Goal: Task Accomplishment & Management: Use online tool/utility

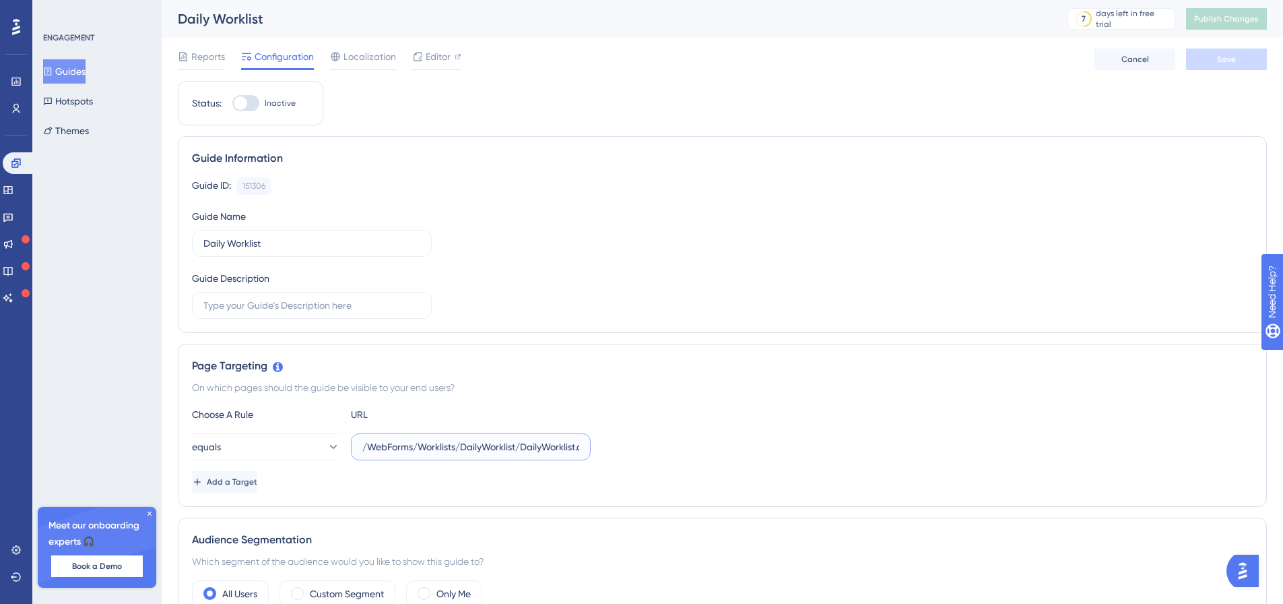
click at [380, 447] on input "/WebForms/Worklists/DailyWorklist/DailyWorklist.aspx" at bounding box center [470, 446] width 217 height 15
click at [245, 440] on button "equals" at bounding box center [266, 446] width 148 height 27
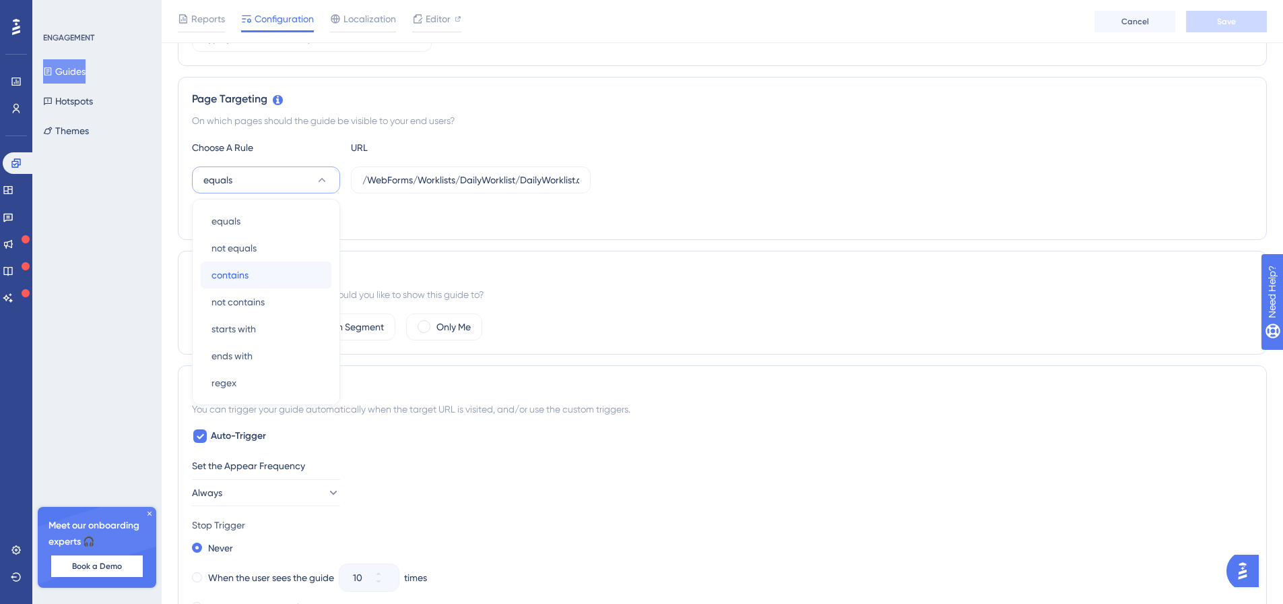
click at [240, 277] on span "contains" at bounding box center [230, 275] width 37 height 16
click at [1238, 21] on button "Save" at bounding box center [1226, 22] width 81 height 22
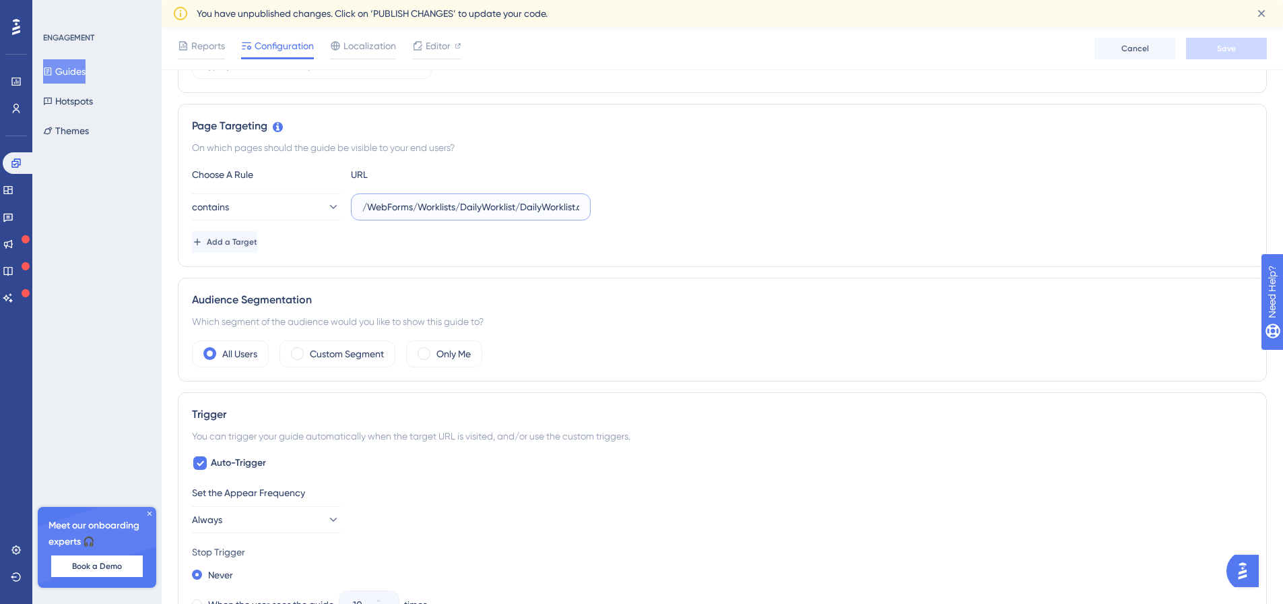
click at [436, 201] on input "/WebForms/Worklists/DailyWorklist/DailyWorklist.aspx" at bounding box center [470, 206] width 217 height 15
click at [525, 201] on input "/WebForms/Worklists/DailyWorklist/DailyWorklist.aspx" at bounding box center [470, 206] width 217 height 15
type input "DailyWorklist.aspx"
click at [1245, 45] on button "Save" at bounding box center [1226, 49] width 81 height 22
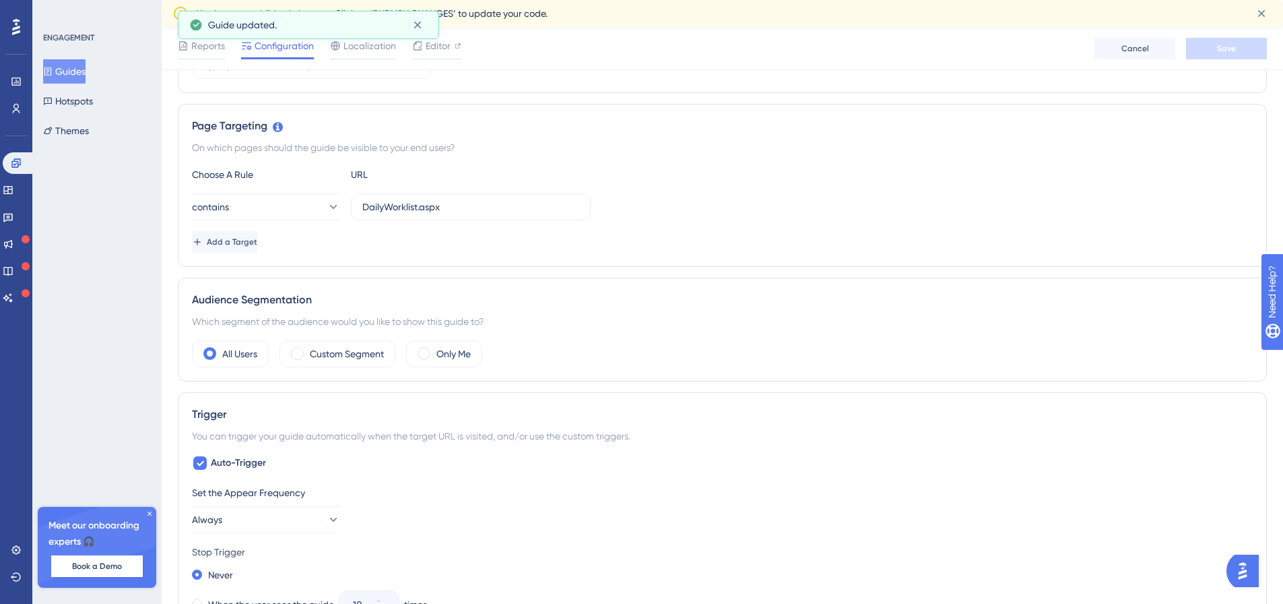
click at [529, 42] on div "Reports Configuration Localization Editor Cancel Save" at bounding box center [722, 48] width 1121 height 43
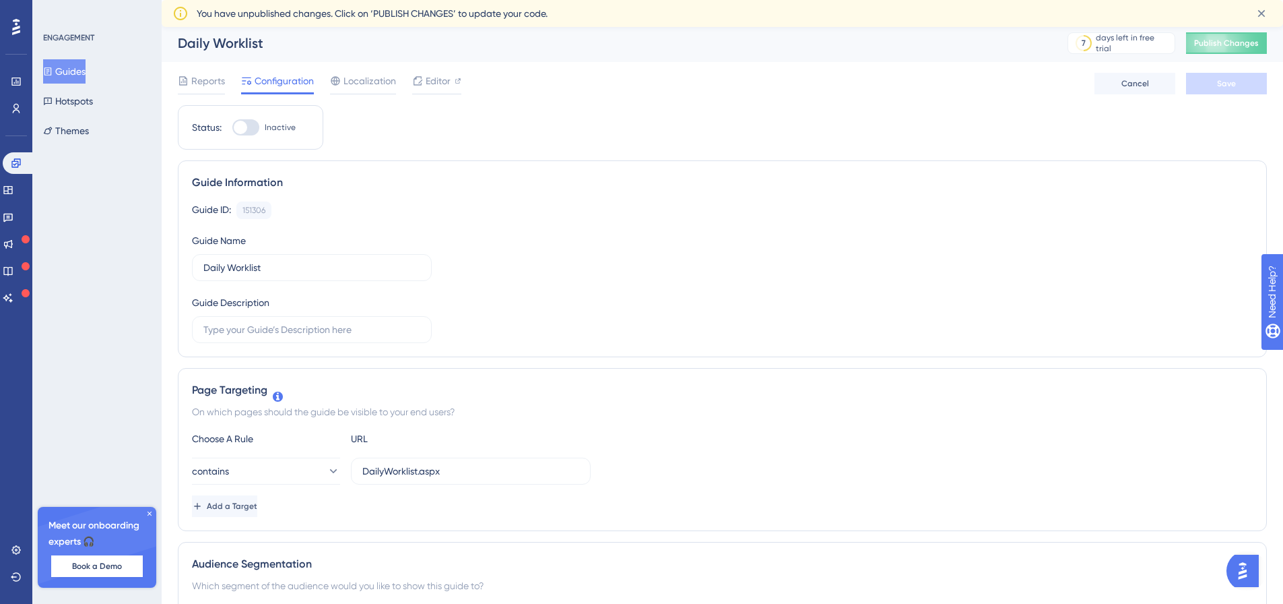
scroll to position [0, 0]
click at [1223, 41] on span "Publish Changes" at bounding box center [1226, 45] width 65 height 11
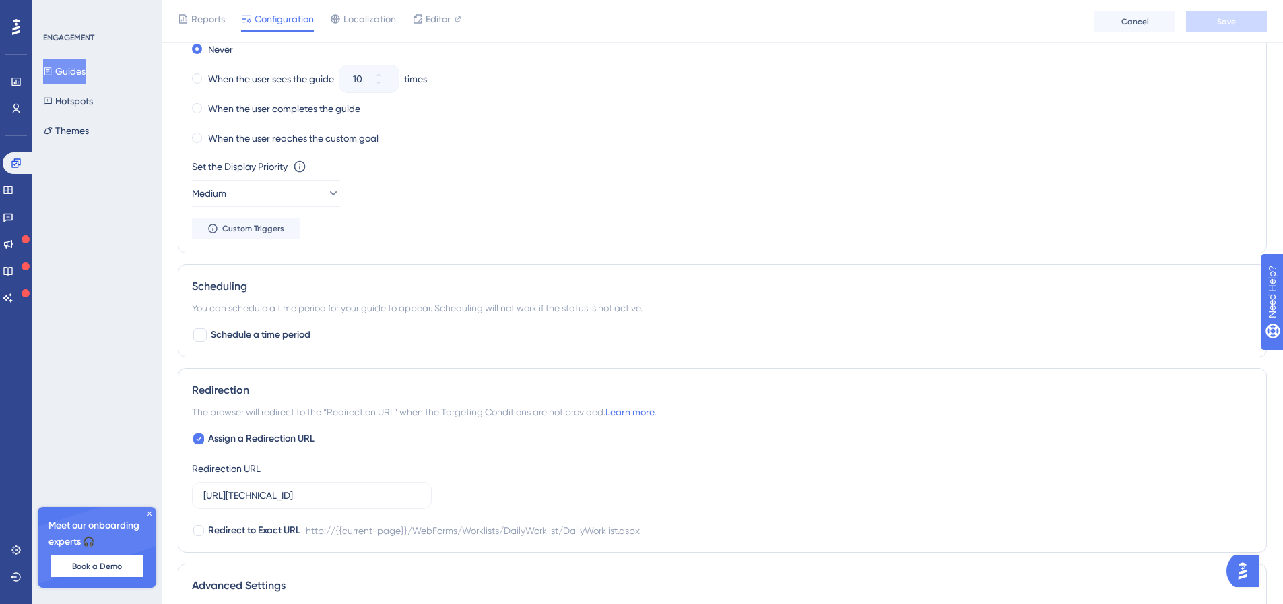
scroll to position [808, 0]
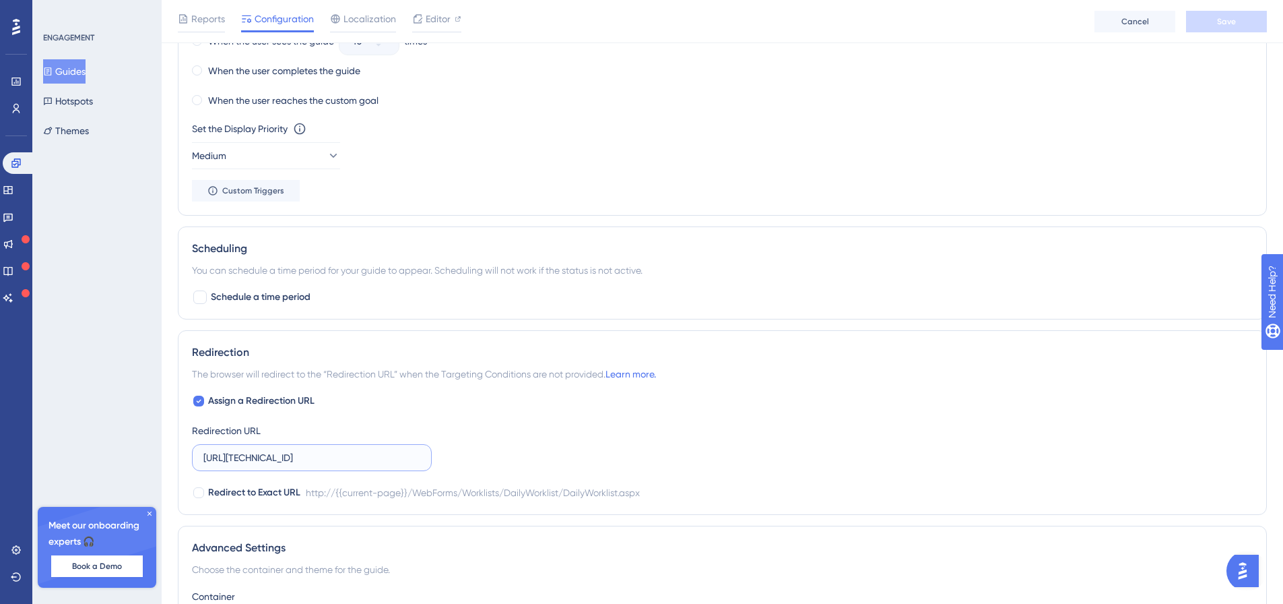
click at [331, 459] on input "http://10.196.28.126:5001/WebForms/Worklists/DailyWorklist/DailyWorklist.aspx" at bounding box center [311, 457] width 217 height 15
click at [321, 461] on input "http://10.196.28.126:5001/WebForms/Worklists/DailyWorklist/DailyWorklist.aspx" at bounding box center [311, 457] width 217 height 15
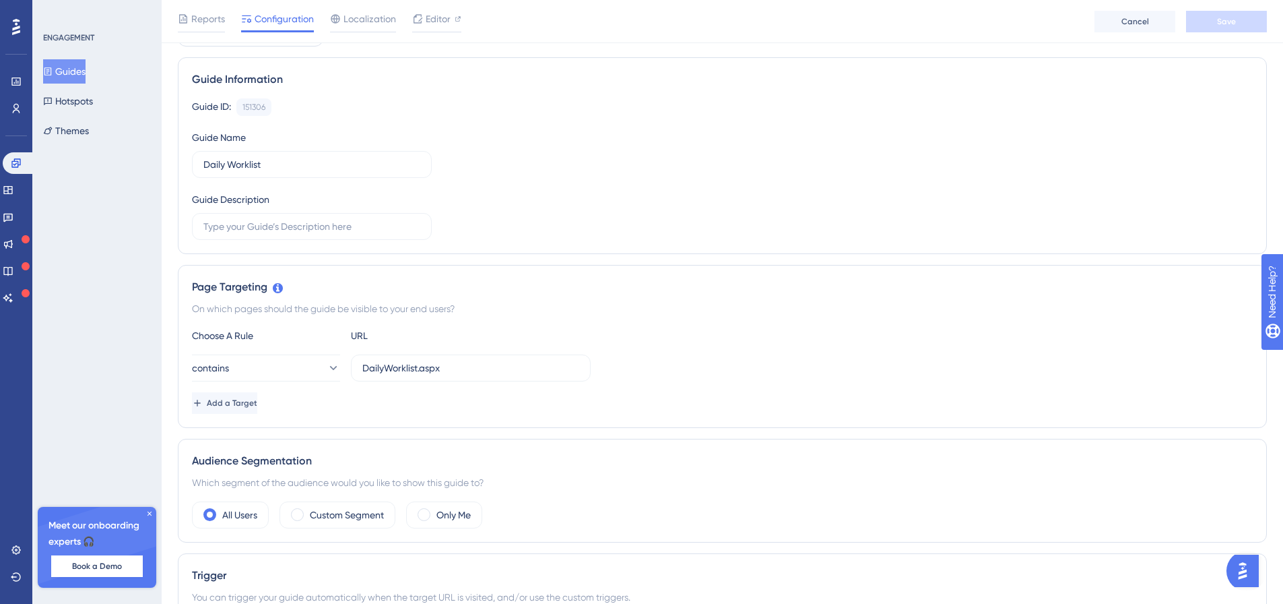
scroll to position [0, 0]
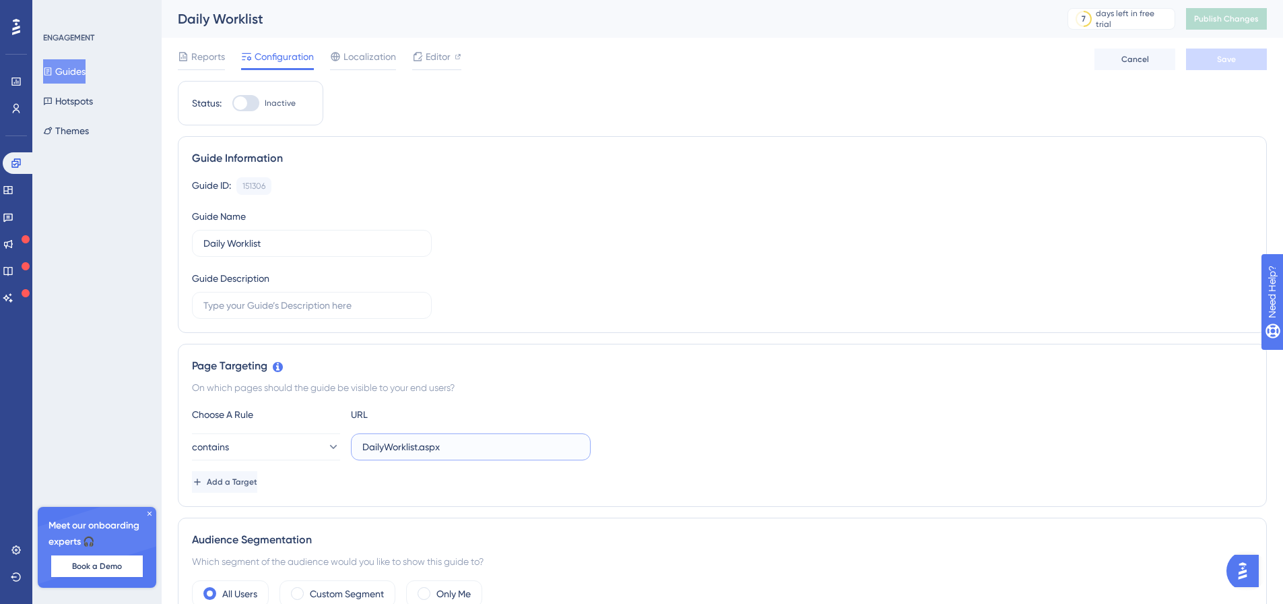
click at [388, 444] on input "DailyWorklist.aspx" at bounding box center [470, 446] width 217 height 15
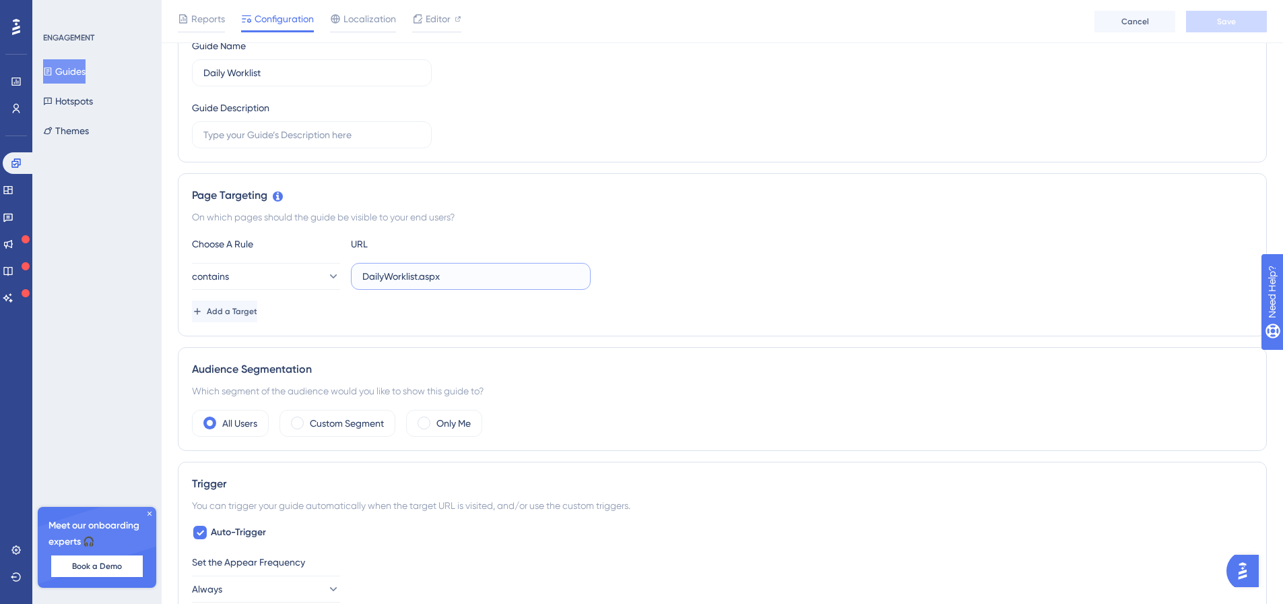
scroll to position [135, 0]
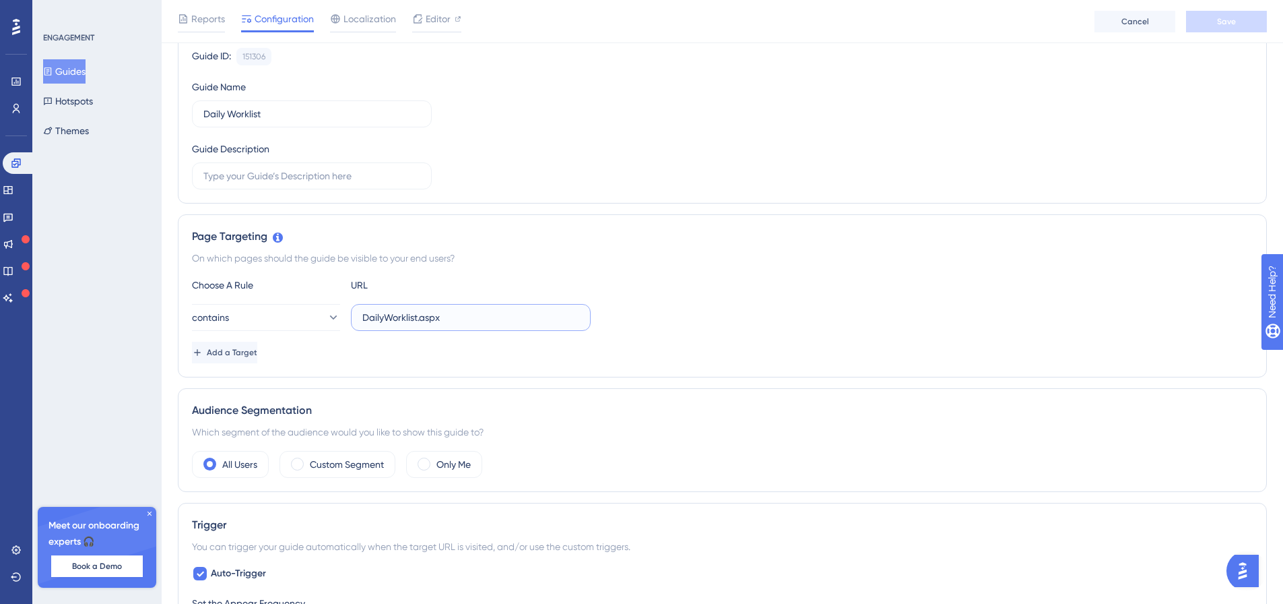
drag, startPoint x: 364, startPoint y: 315, endPoint x: 452, endPoint y: 308, distance: 88.4
click at [452, 308] on label "DailyWorklist.aspx" at bounding box center [471, 317] width 240 height 27
click at [458, 306] on label "DailyWorklist.aspx" at bounding box center [471, 317] width 240 height 27
click at [458, 310] on input "DailyWorklist.aspx" at bounding box center [470, 317] width 217 height 15
click at [471, 327] on label "DailyWorklist.aspx" at bounding box center [471, 317] width 240 height 27
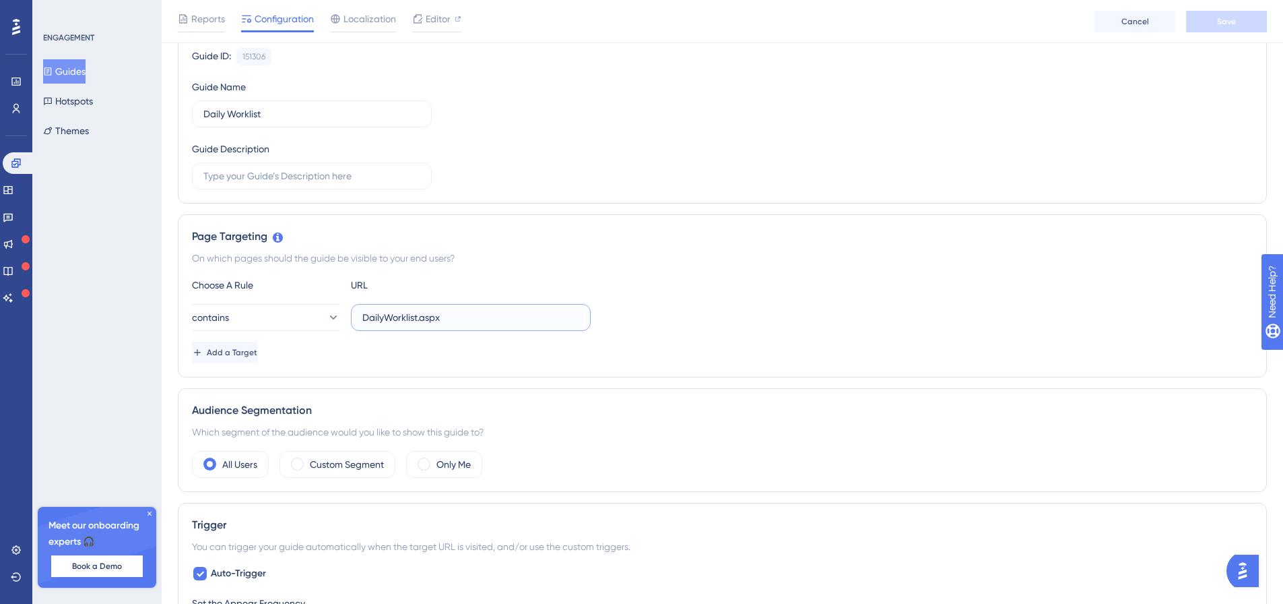
click at [471, 325] on input "DailyWorklist.aspx" at bounding box center [470, 317] width 217 height 15
click at [497, 405] on div "Audience Segmentation" at bounding box center [722, 410] width 1061 height 16
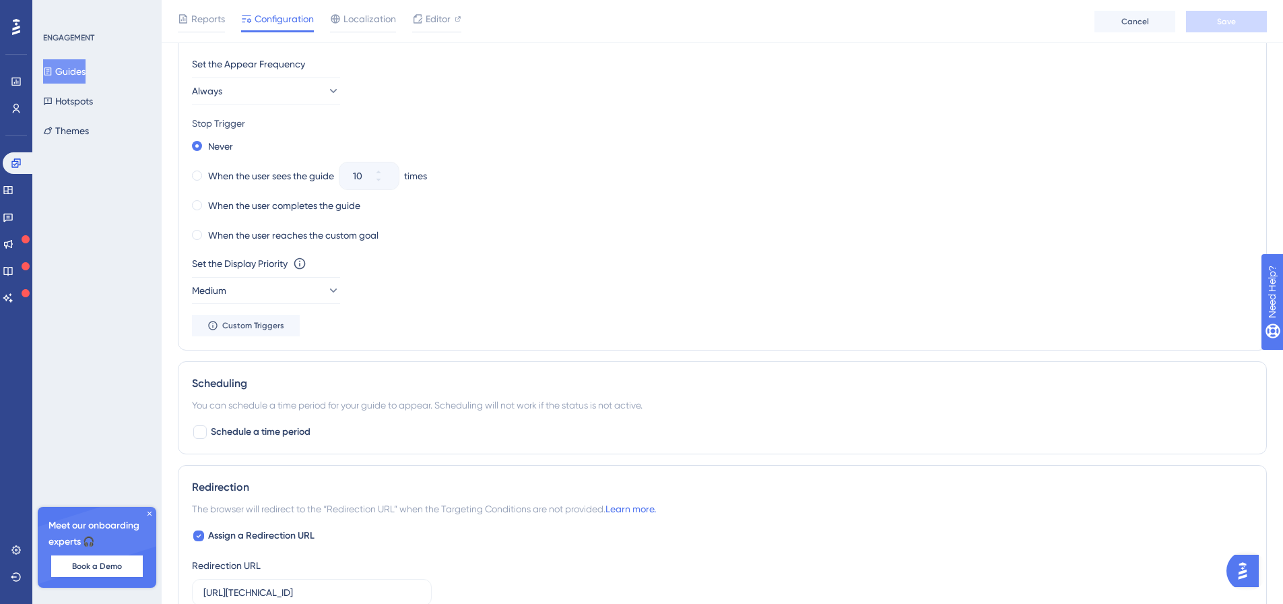
scroll to position [876, 0]
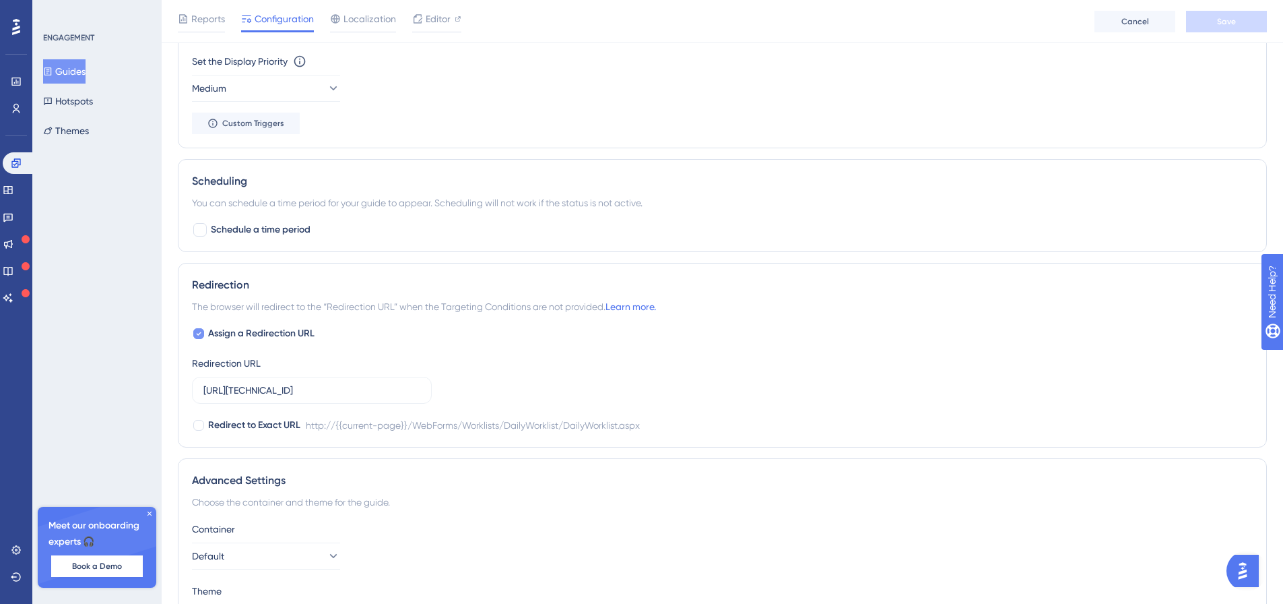
click at [200, 325] on label "Assign a Redirection URL" at bounding box center [253, 333] width 123 height 16
checkbox input "false"
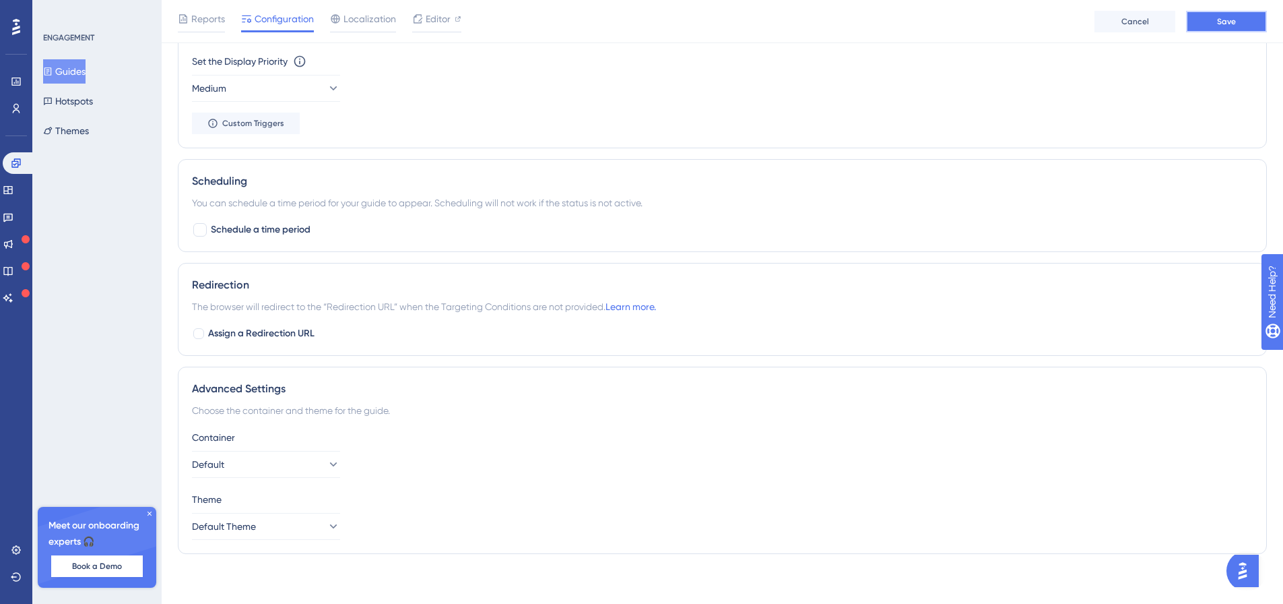
click at [1227, 12] on button "Save" at bounding box center [1226, 22] width 81 height 22
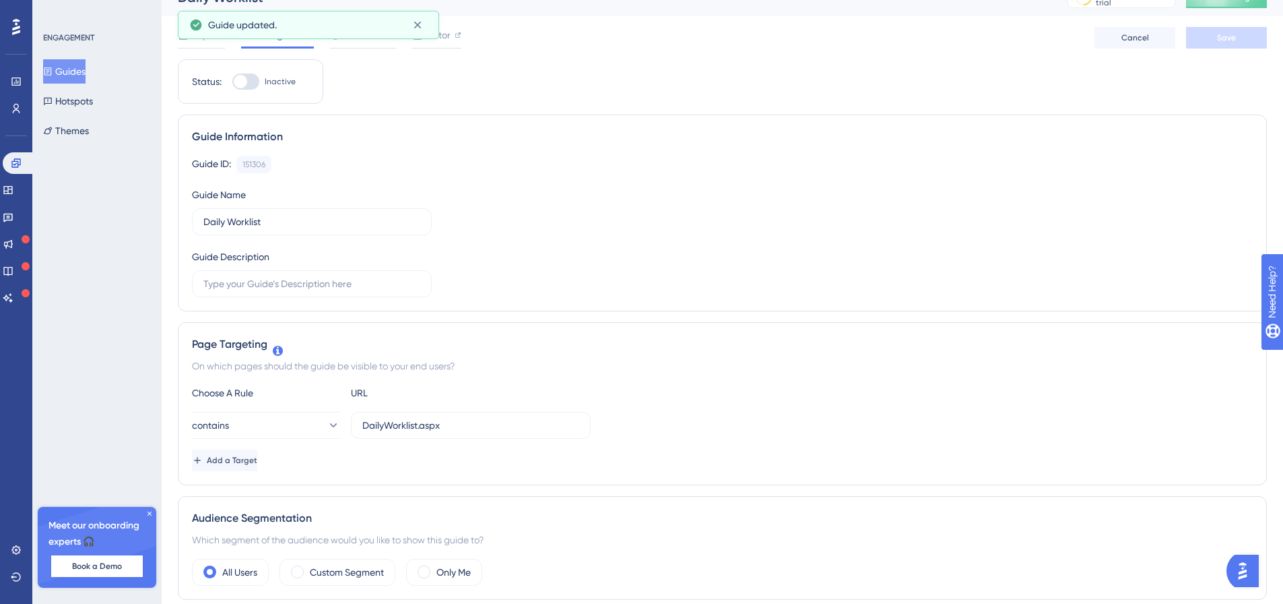
scroll to position [0, 0]
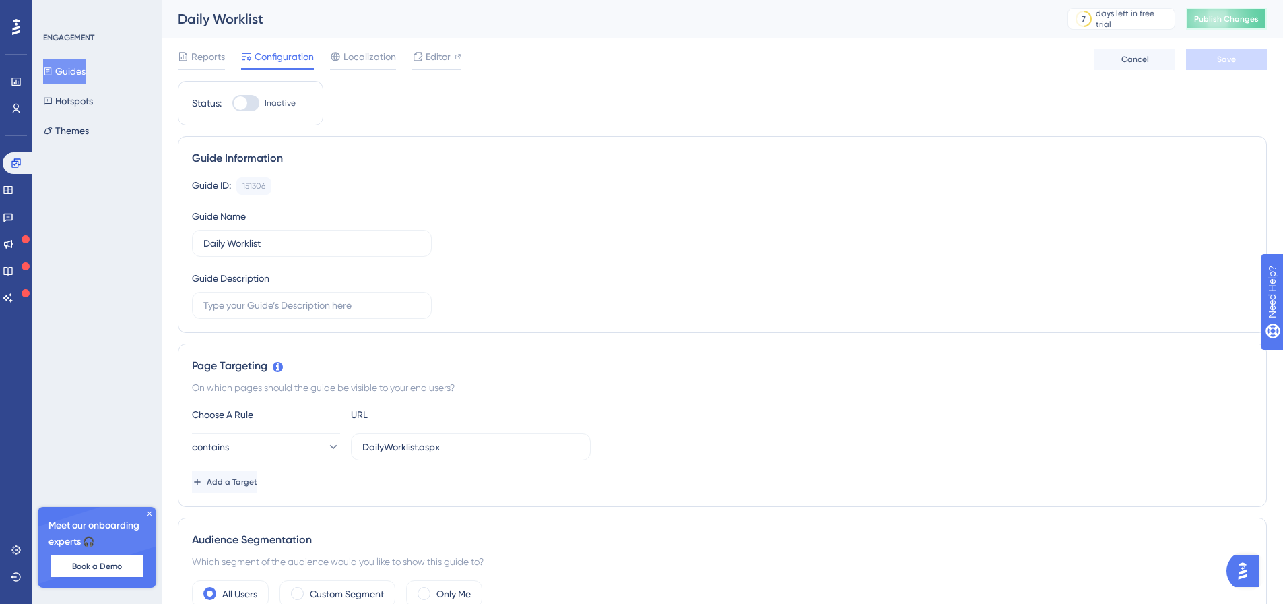
click at [1215, 23] on span "Publish Changes" at bounding box center [1226, 18] width 65 height 11
click at [328, 449] on icon at bounding box center [332, 446] width 13 height 13
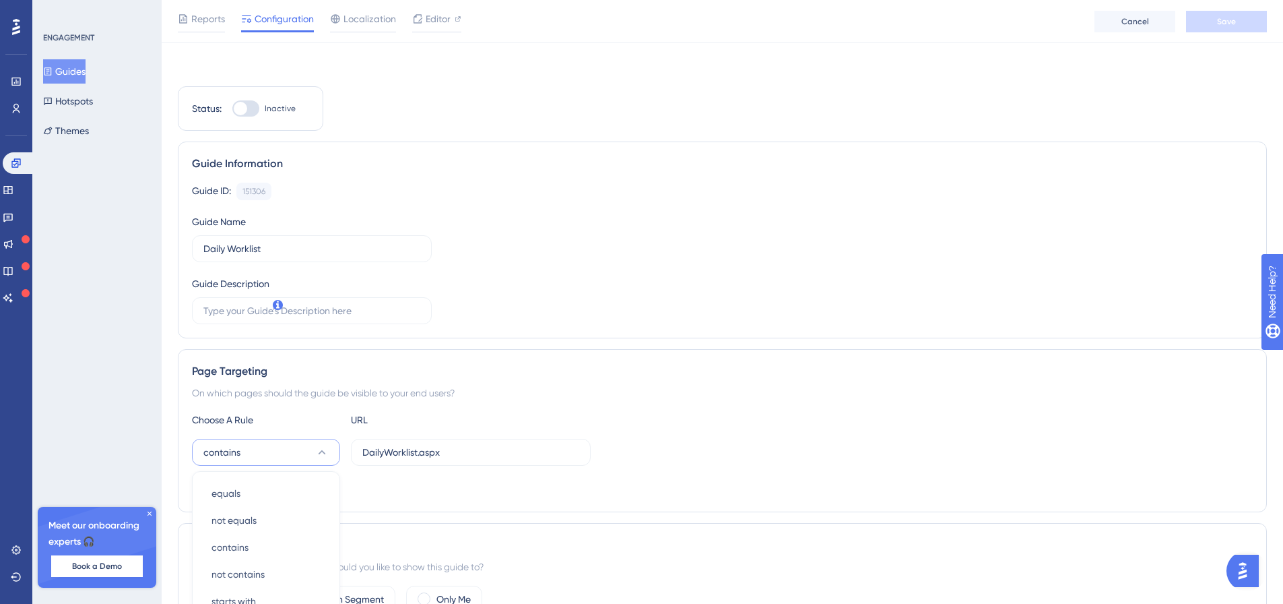
scroll to position [272, 0]
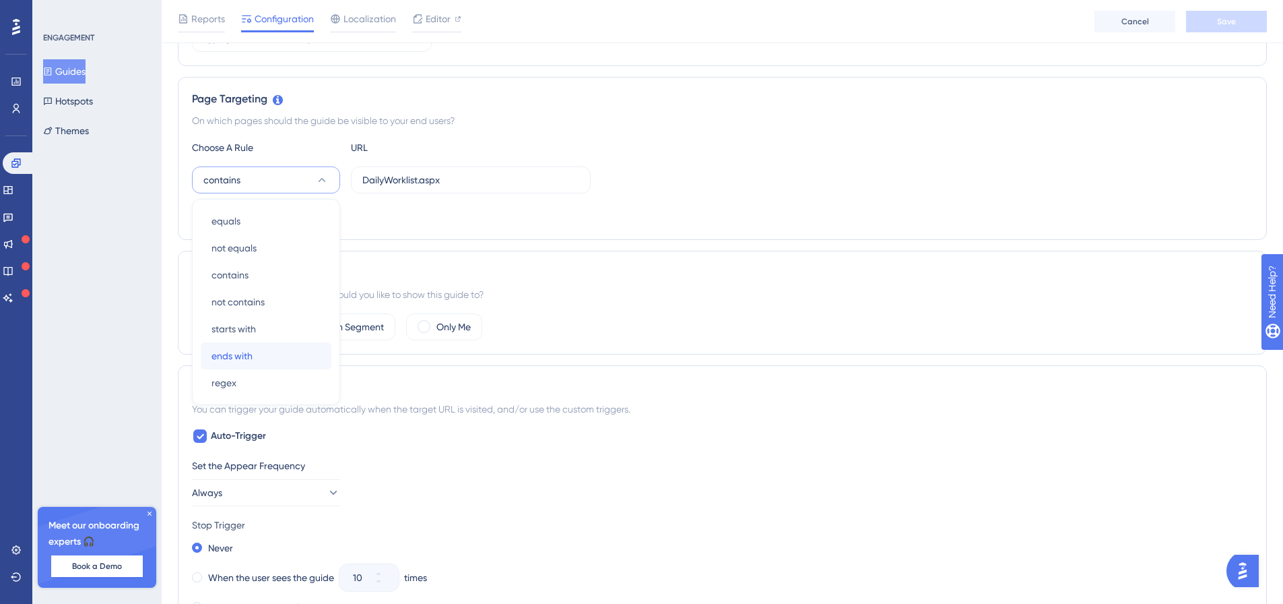
click at [255, 356] on div "ends with ends with" at bounding box center [266, 355] width 109 height 27
click at [1196, 20] on button "Save" at bounding box center [1226, 22] width 81 height 22
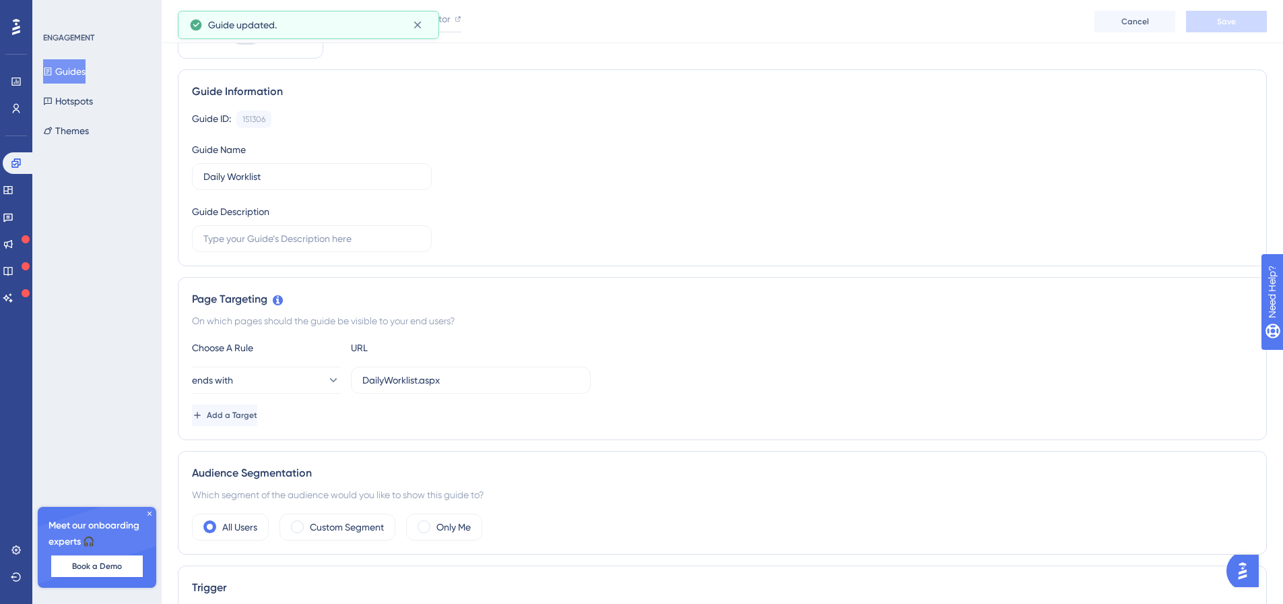
scroll to position [0, 0]
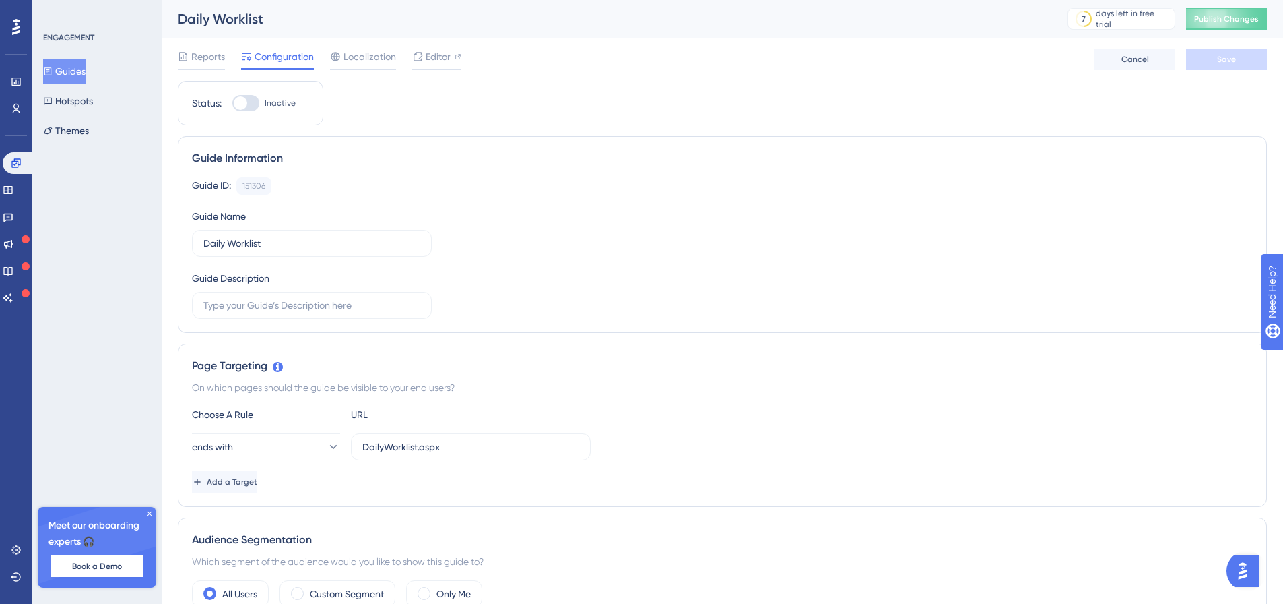
click at [63, 63] on button "Guides" at bounding box center [64, 71] width 42 height 24
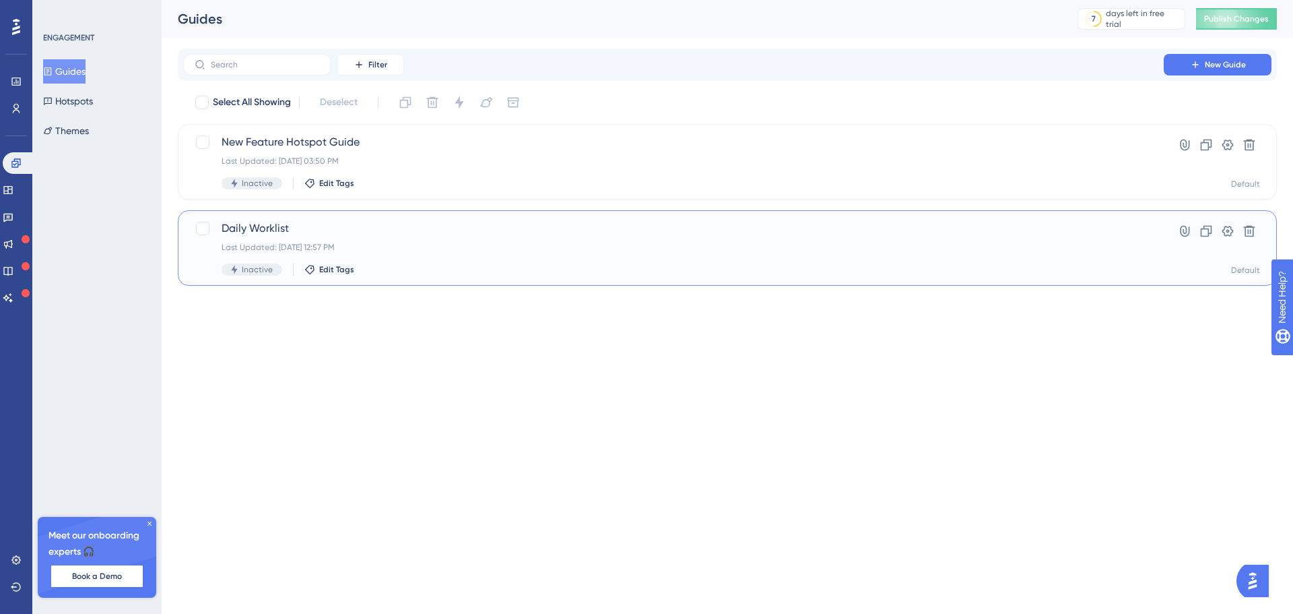
click at [273, 230] on span "Daily Worklist" at bounding box center [674, 228] width 904 height 16
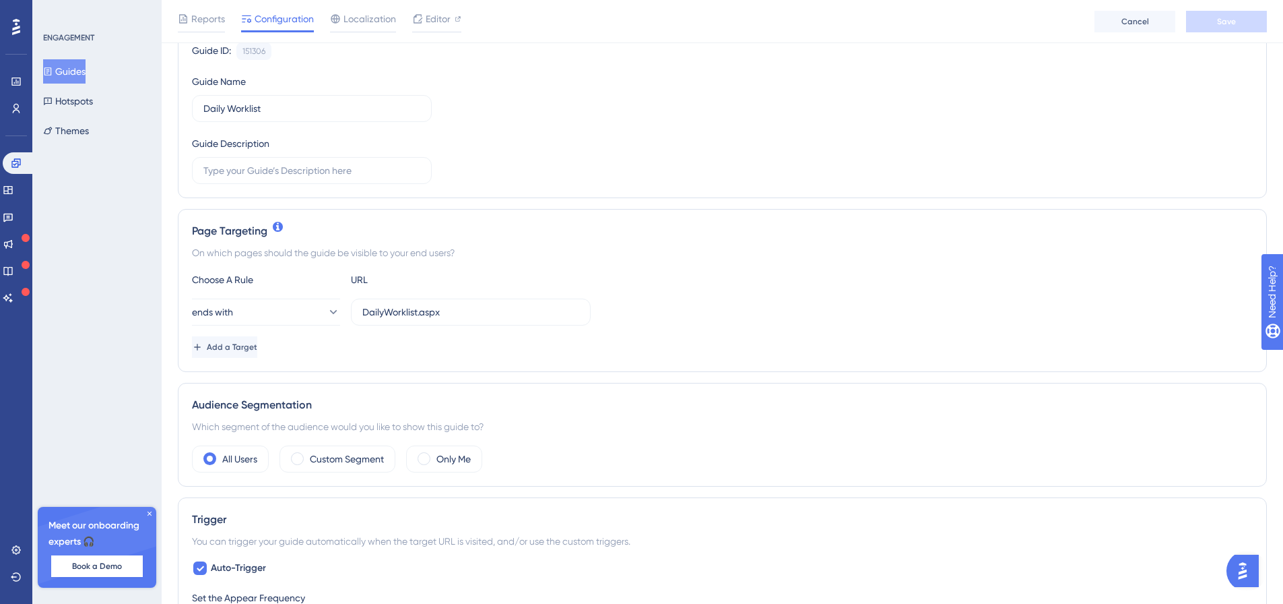
scroll to position [202, 0]
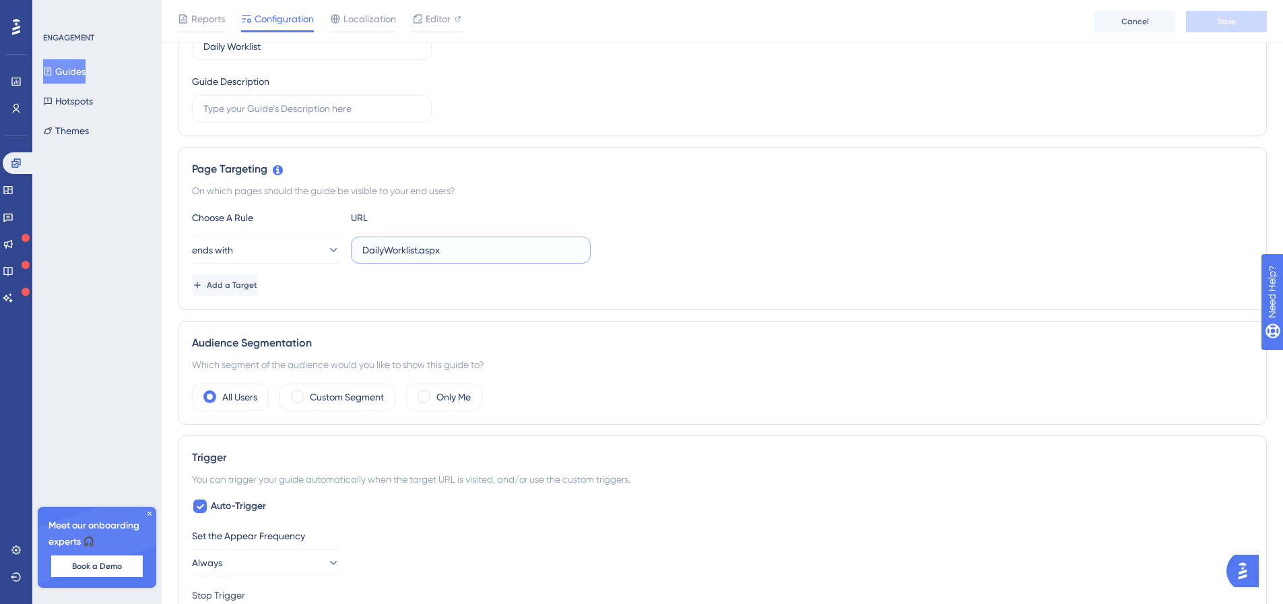
click at [461, 242] on input "DailyWorklist.aspx" at bounding box center [470, 249] width 217 height 15
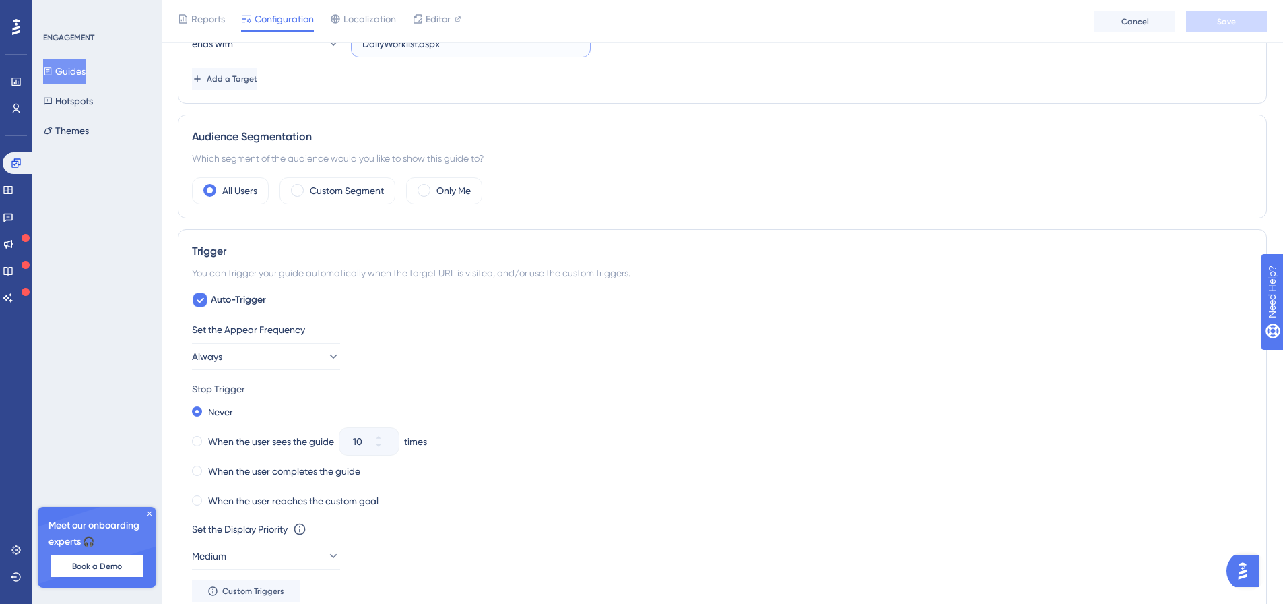
scroll to position [0, 0]
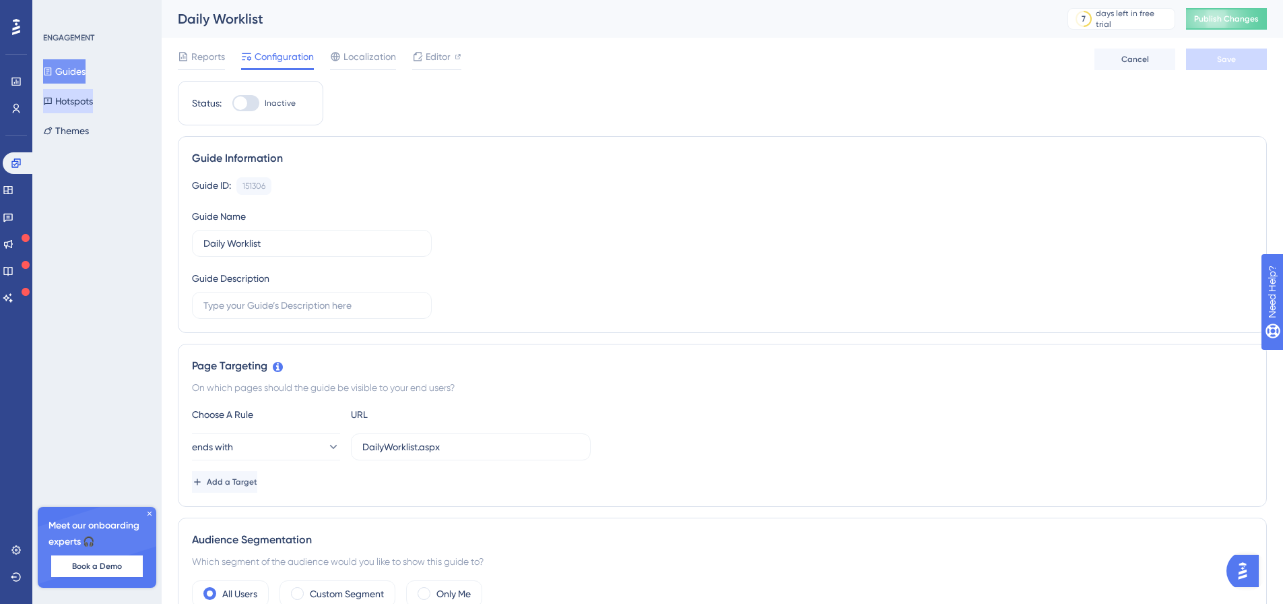
click at [92, 96] on button "Hotspots" at bounding box center [68, 101] width 50 height 24
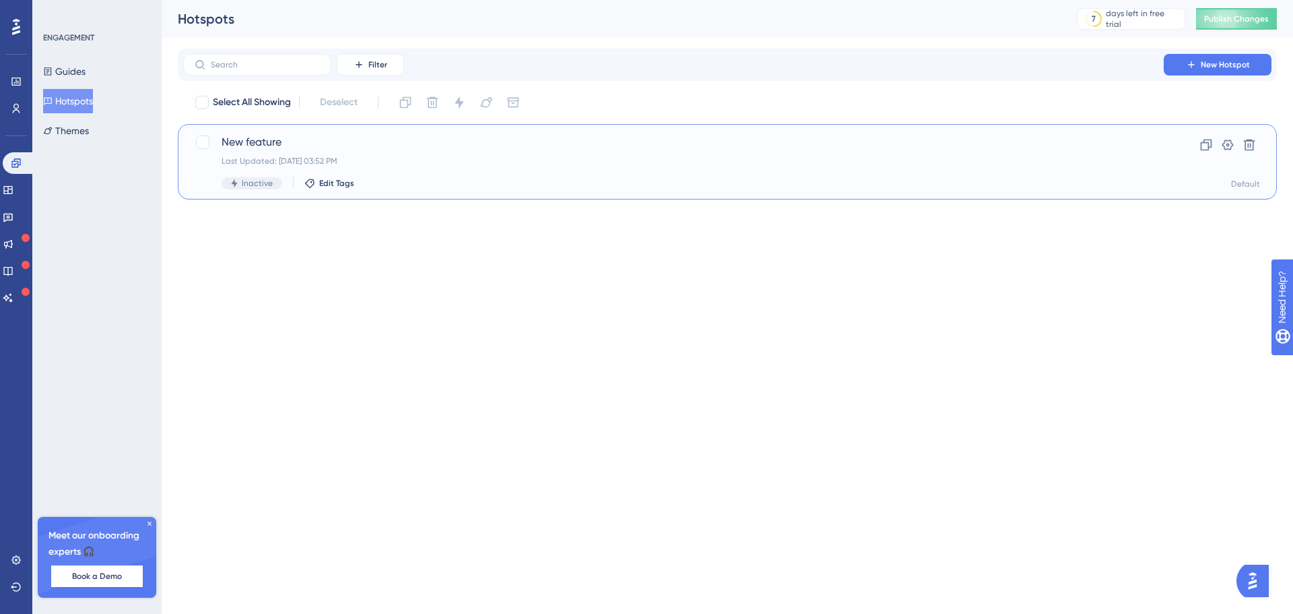
click at [270, 144] on span "New feature" at bounding box center [674, 142] width 904 height 16
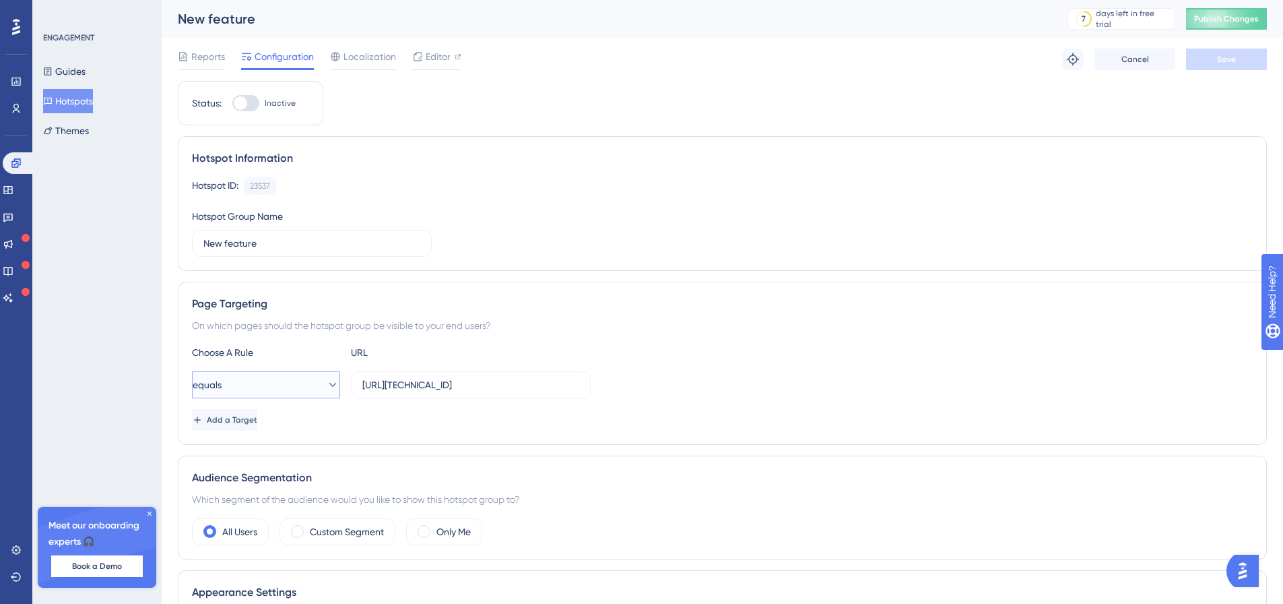
click at [326, 386] on icon at bounding box center [332, 384] width 13 height 13
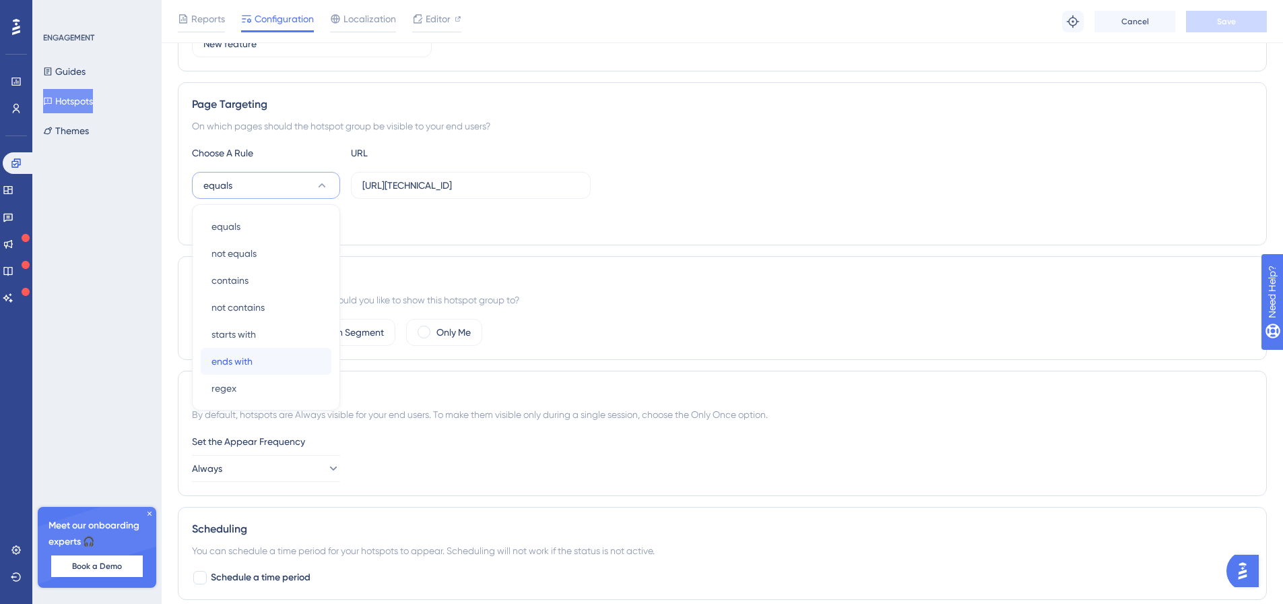
click at [254, 360] on div "ends with ends with" at bounding box center [266, 361] width 109 height 27
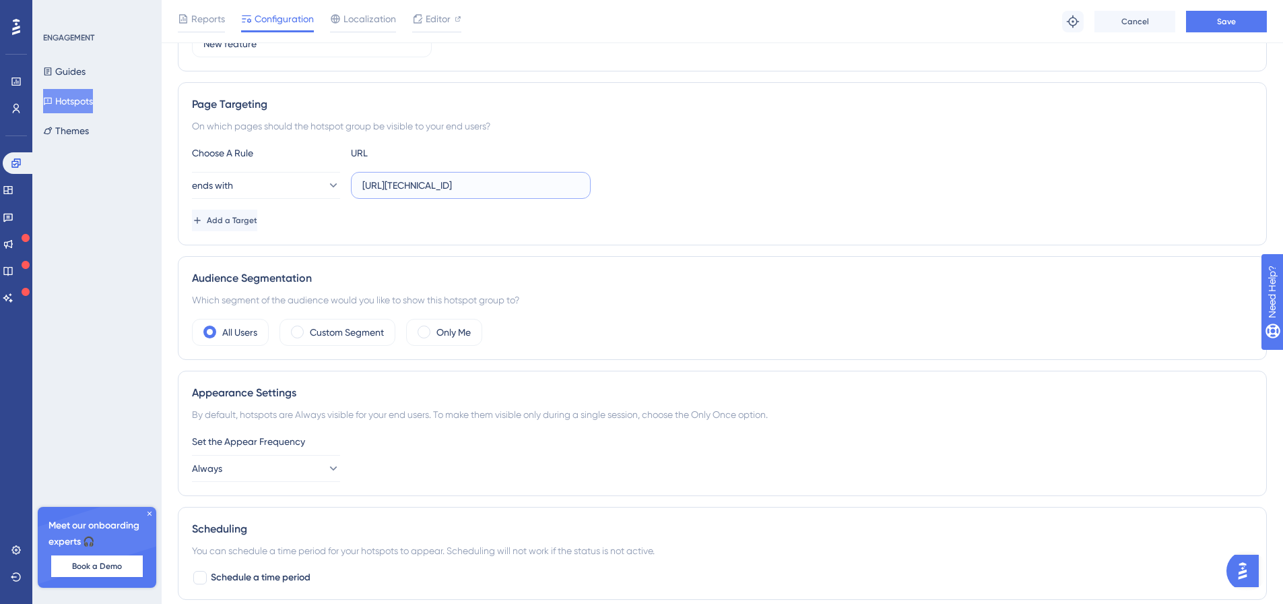
click at [437, 184] on input "[URL][TECHNICAL_ID]" at bounding box center [470, 185] width 217 height 15
type input "DailyWorklist.aspx"
click at [1234, 23] on span "Save" at bounding box center [1226, 21] width 19 height 11
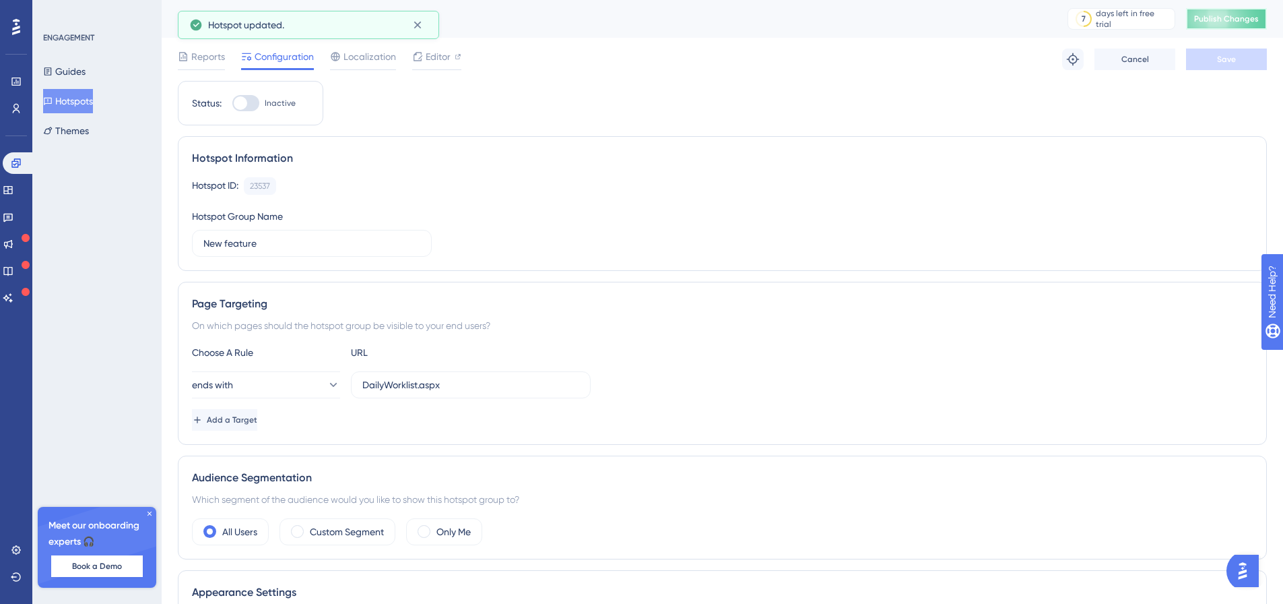
click at [1218, 18] on span "Publish Changes" at bounding box center [1226, 18] width 65 height 11
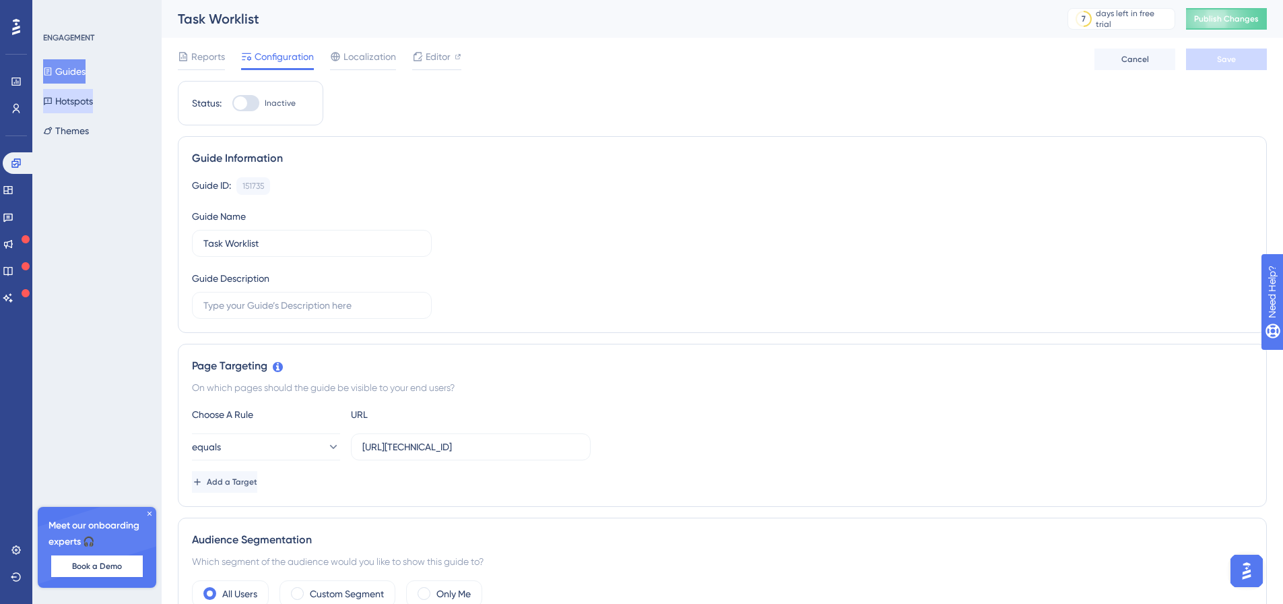
click at [93, 104] on button "Hotspots" at bounding box center [68, 101] width 50 height 24
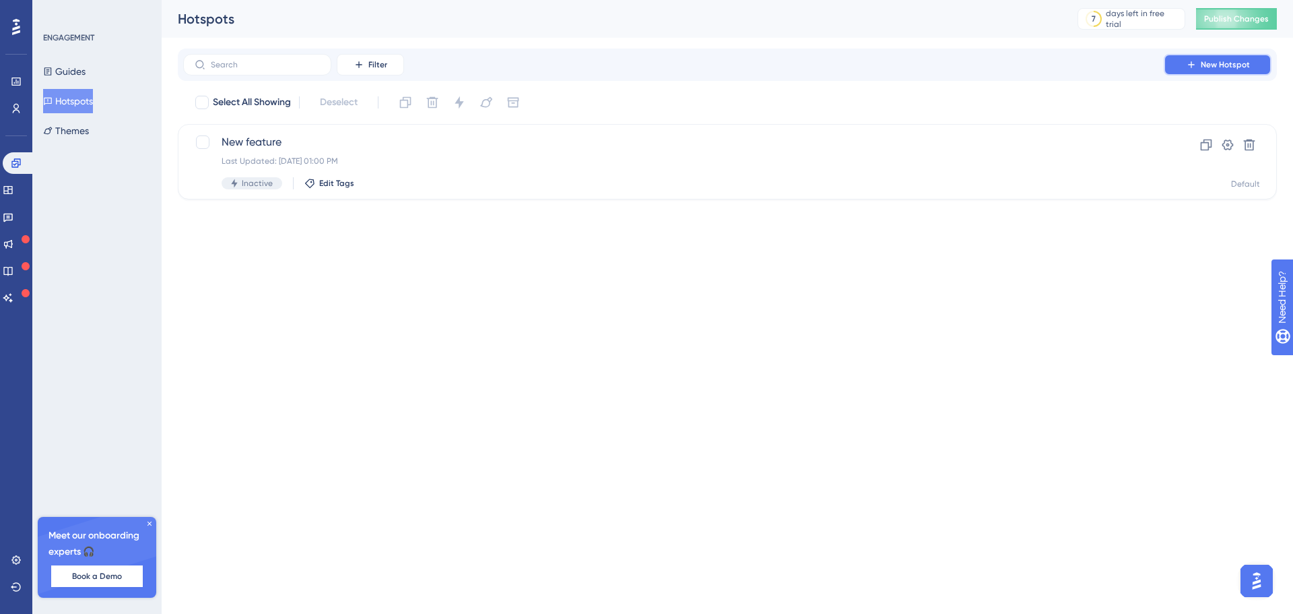
click at [1255, 63] on button "New Hotspot" at bounding box center [1218, 65] width 108 height 22
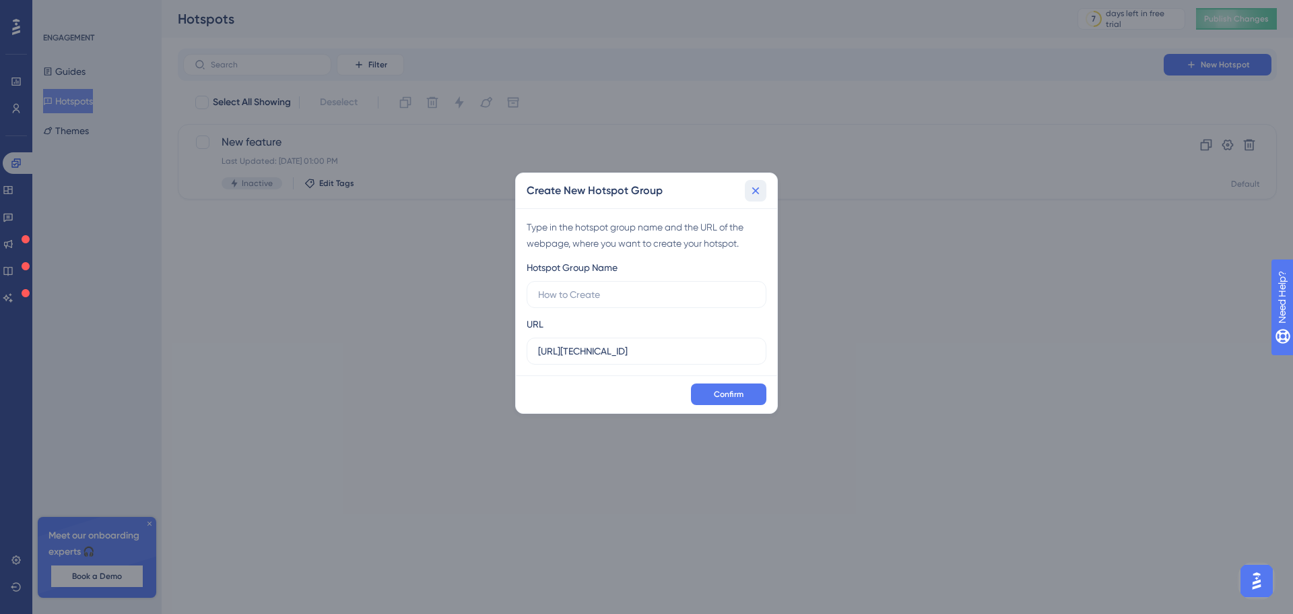
click at [756, 191] on icon at bounding box center [755, 190] width 7 height 7
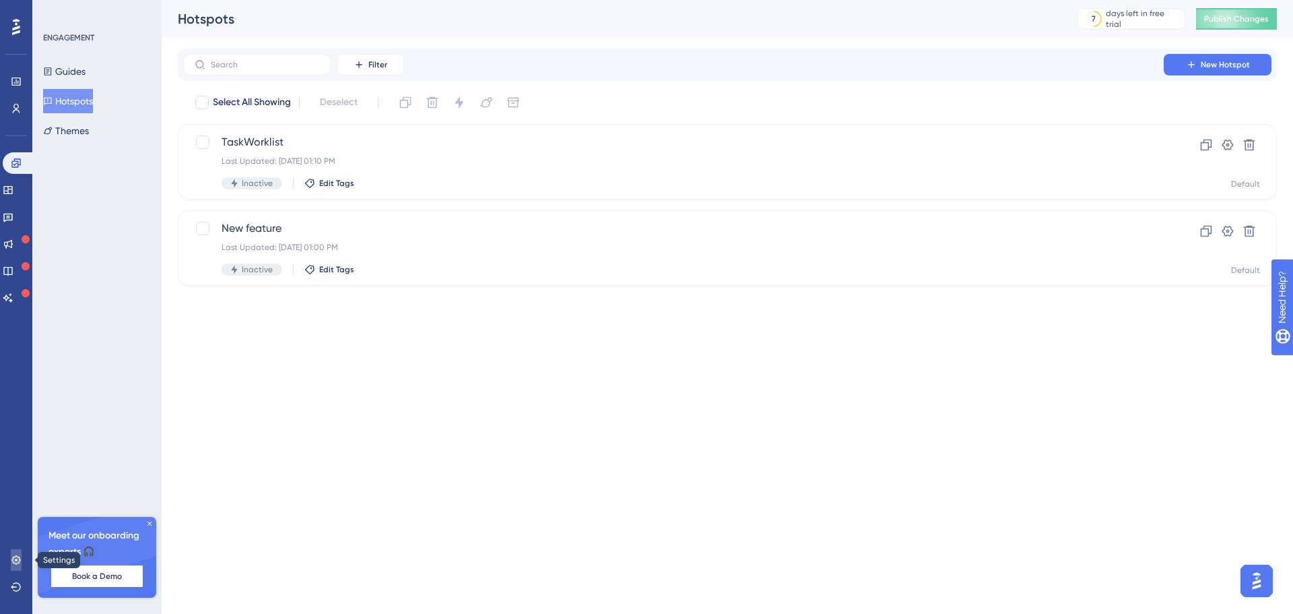
click at [19, 560] on icon at bounding box center [16, 559] width 11 height 11
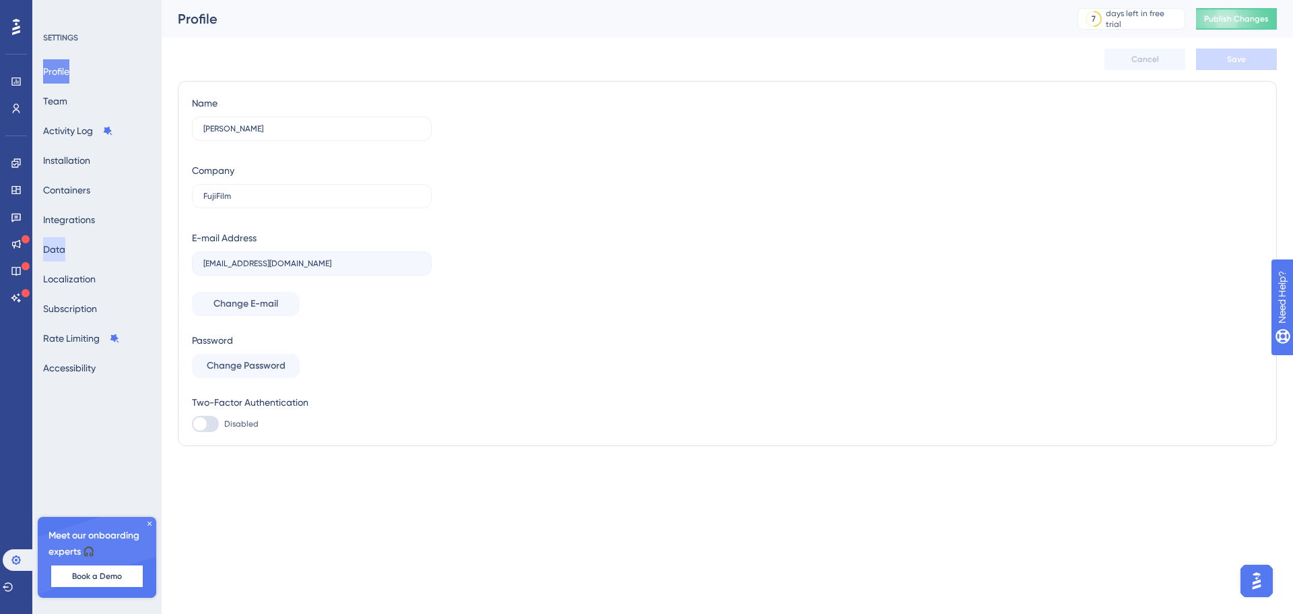
click at [56, 244] on button "Data" at bounding box center [54, 249] width 22 height 24
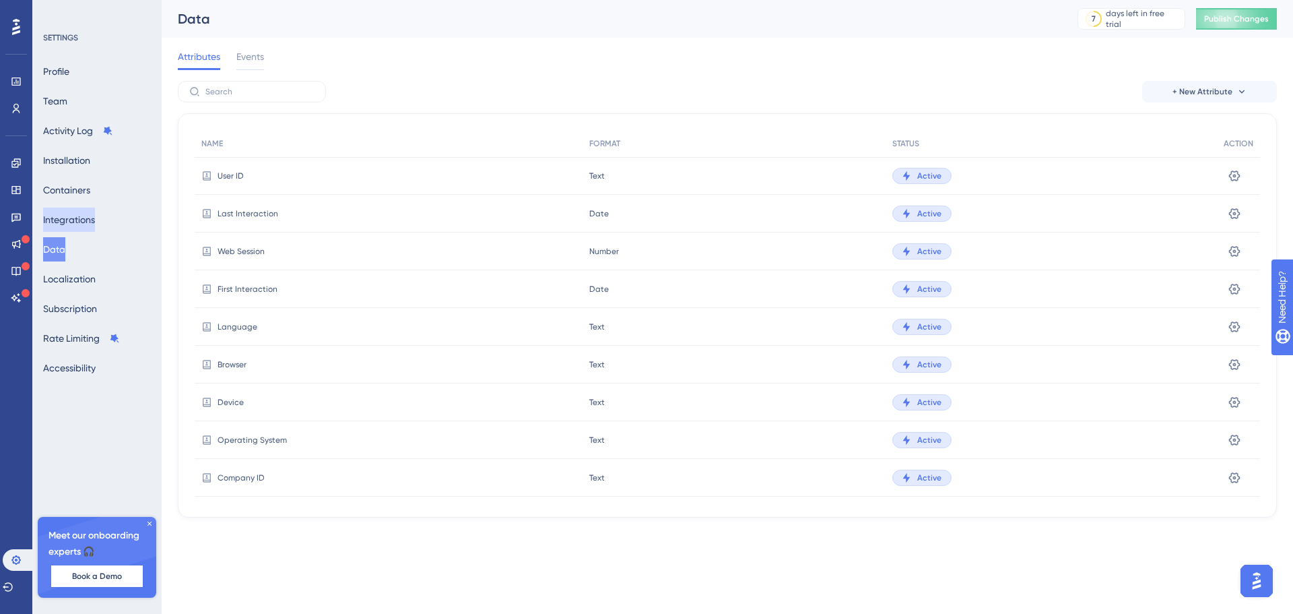
click at [65, 214] on button "Integrations" at bounding box center [69, 219] width 52 height 24
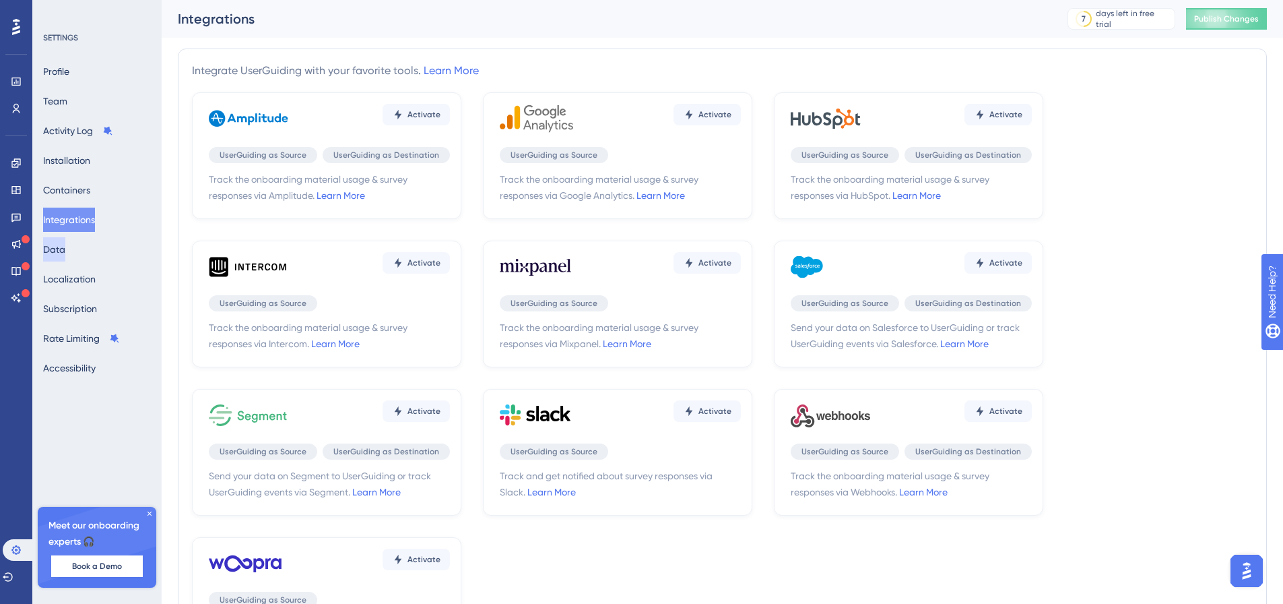
click at [65, 245] on button "Data" at bounding box center [54, 249] width 22 height 24
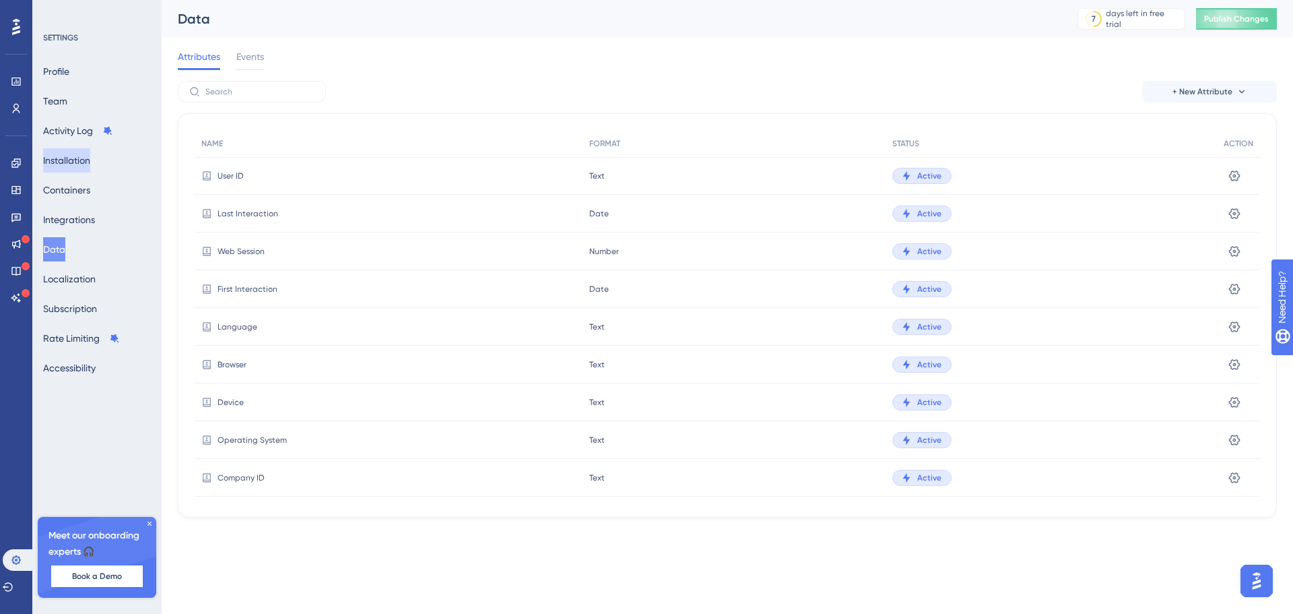
click at [62, 164] on button "Installation" at bounding box center [66, 160] width 47 height 24
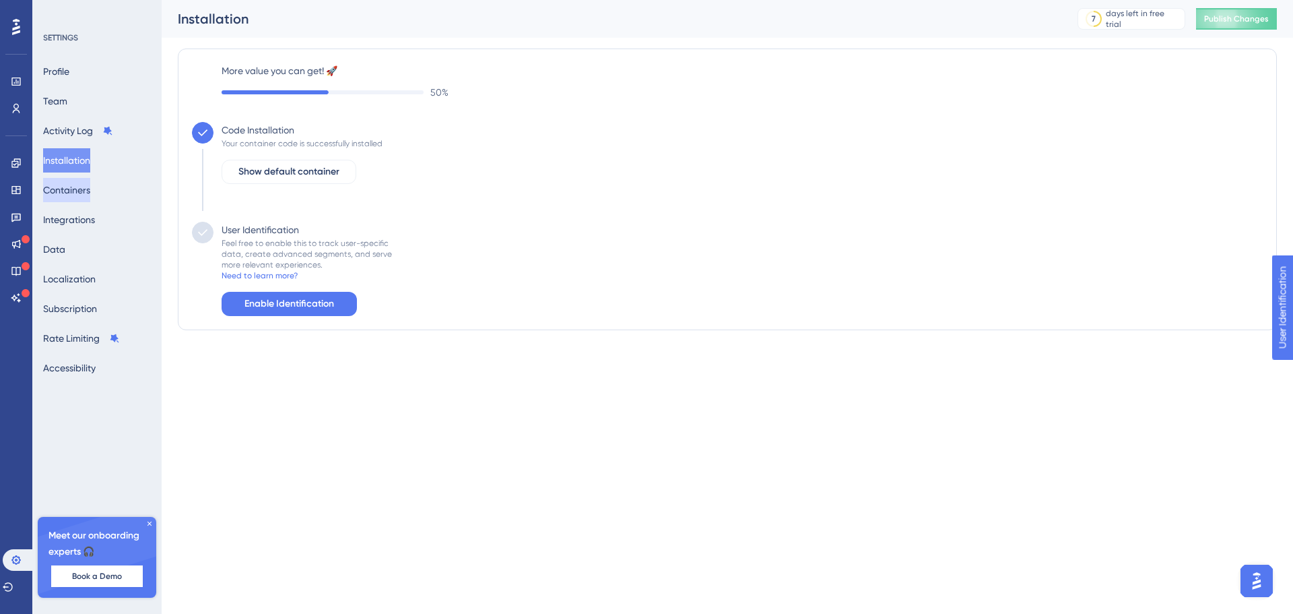
click at [70, 192] on button "Containers" at bounding box center [66, 190] width 47 height 24
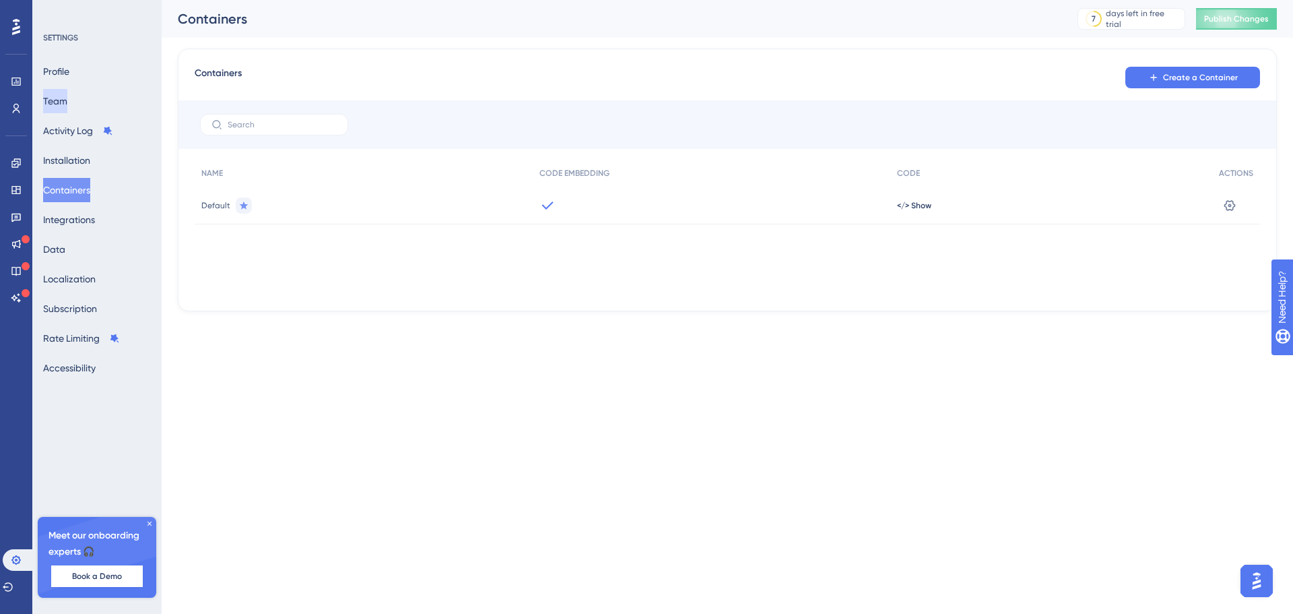
click at [67, 103] on button "Team" at bounding box center [55, 101] width 24 height 24
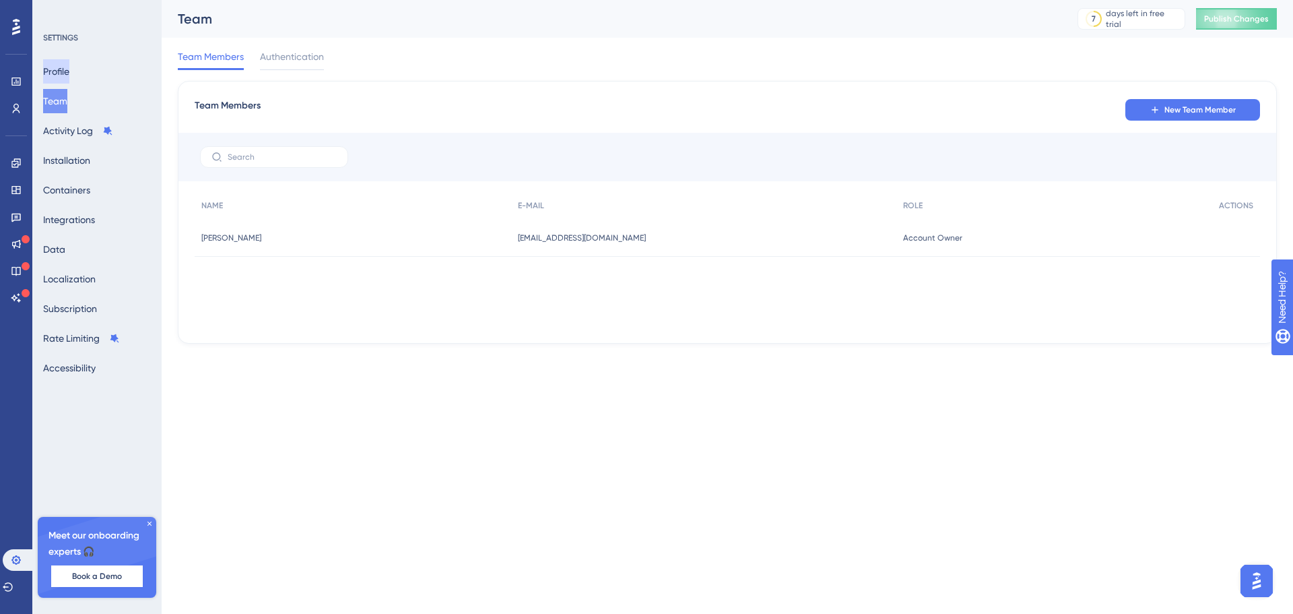
click at [65, 62] on button "Profile" at bounding box center [56, 71] width 26 height 24
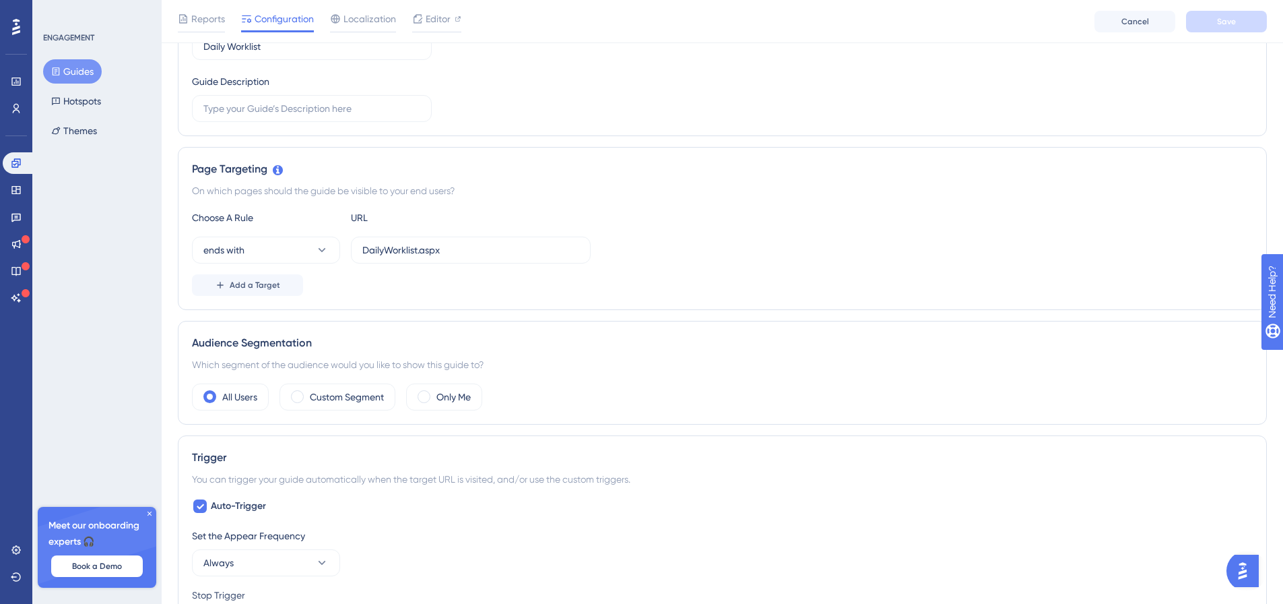
scroll to position [269, 0]
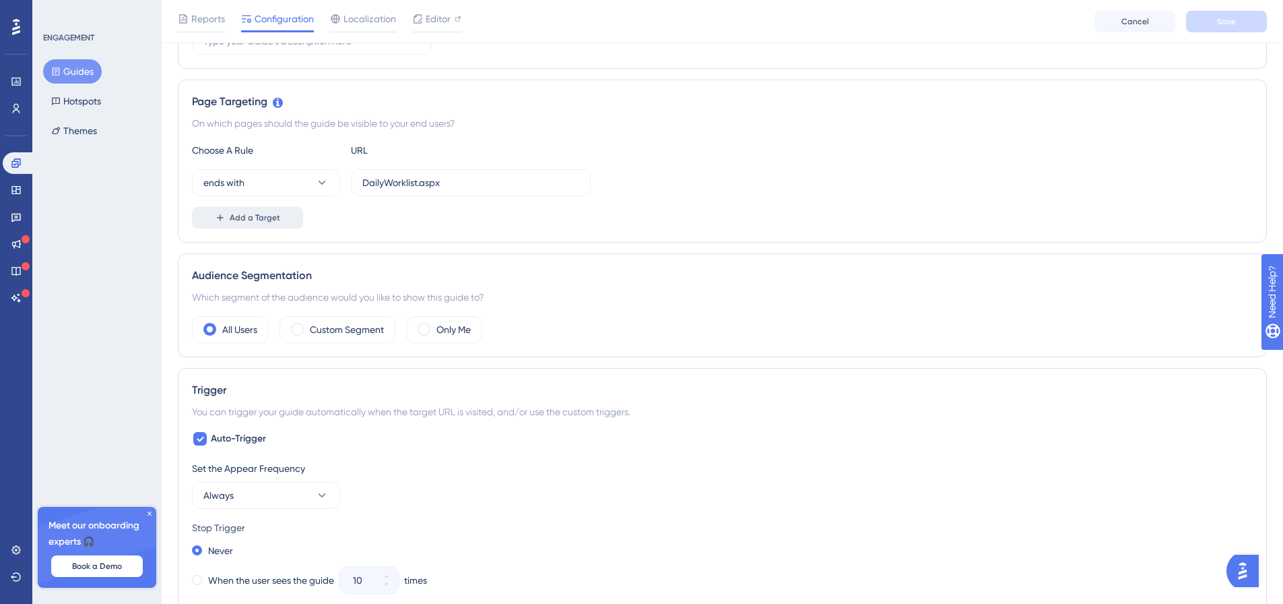
click at [257, 213] on span "Add a Target" at bounding box center [255, 217] width 51 height 11
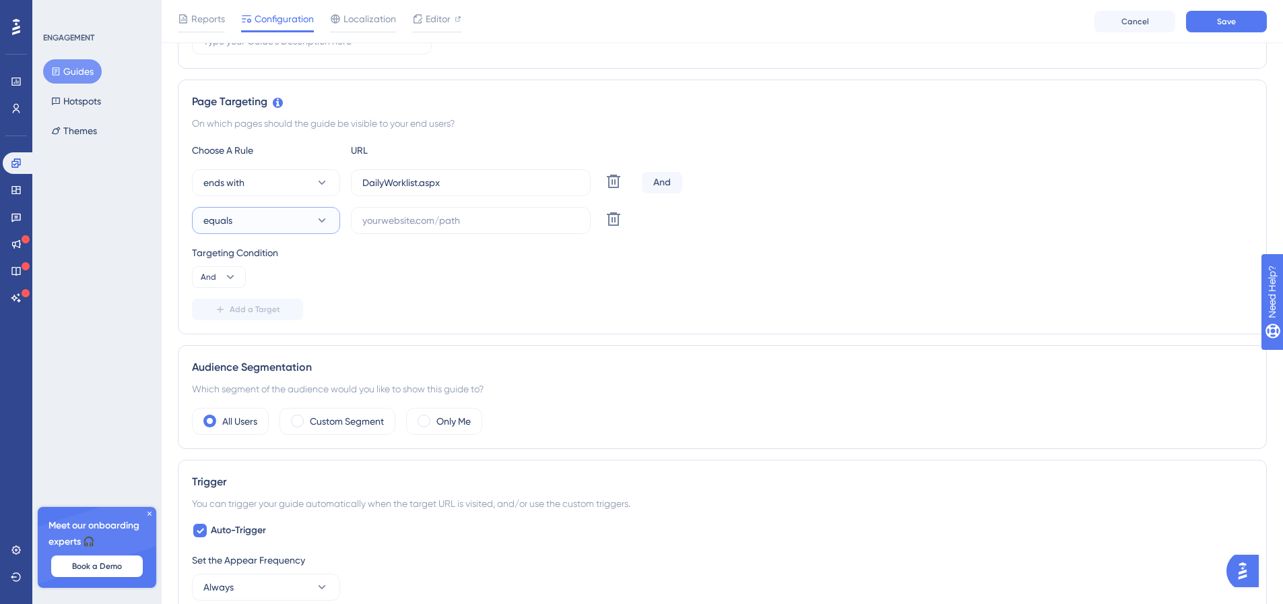
click at [257, 213] on button "equals" at bounding box center [266, 220] width 148 height 27
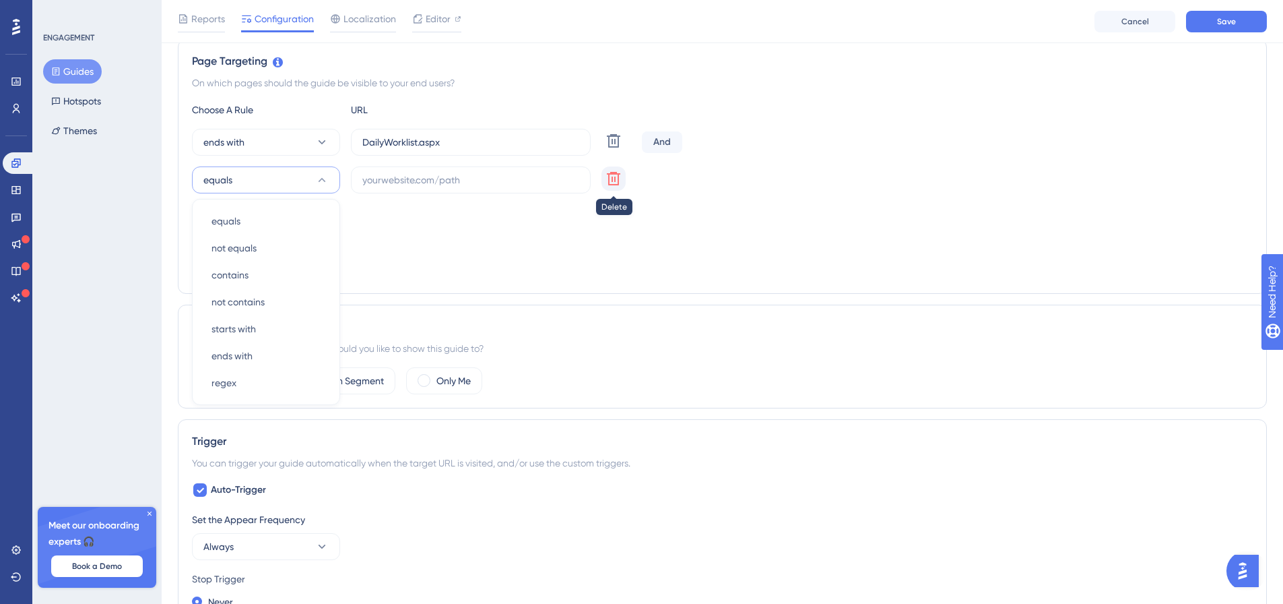
click at [621, 183] on icon at bounding box center [614, 178] width 16 height 16
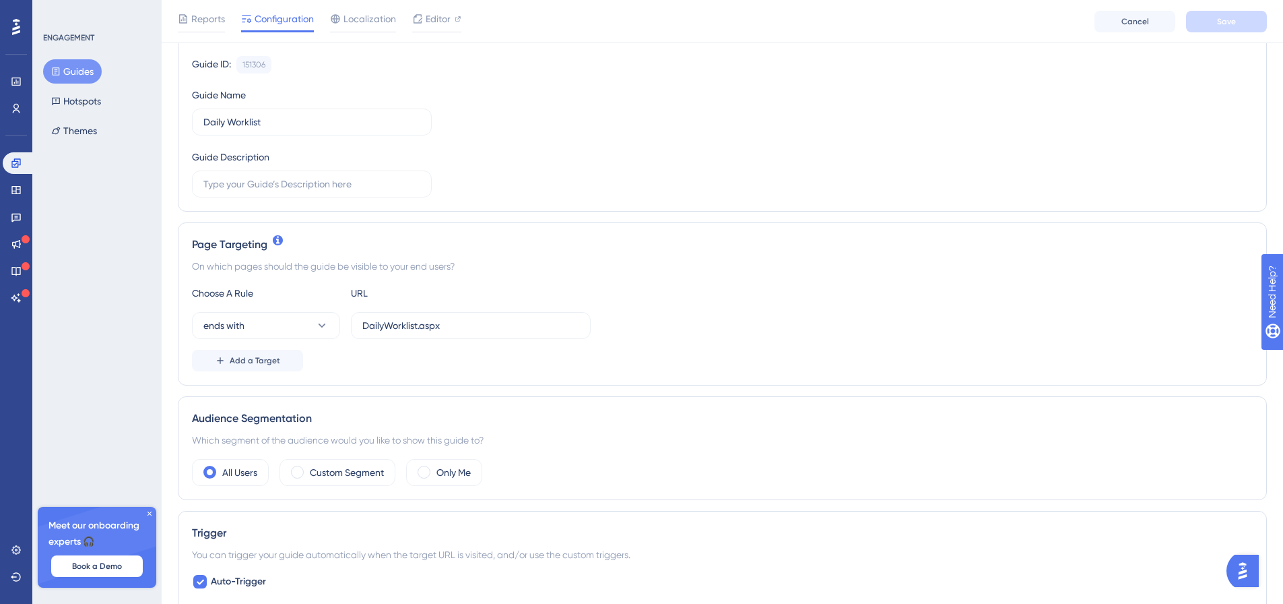
scroll to position [135, 0]
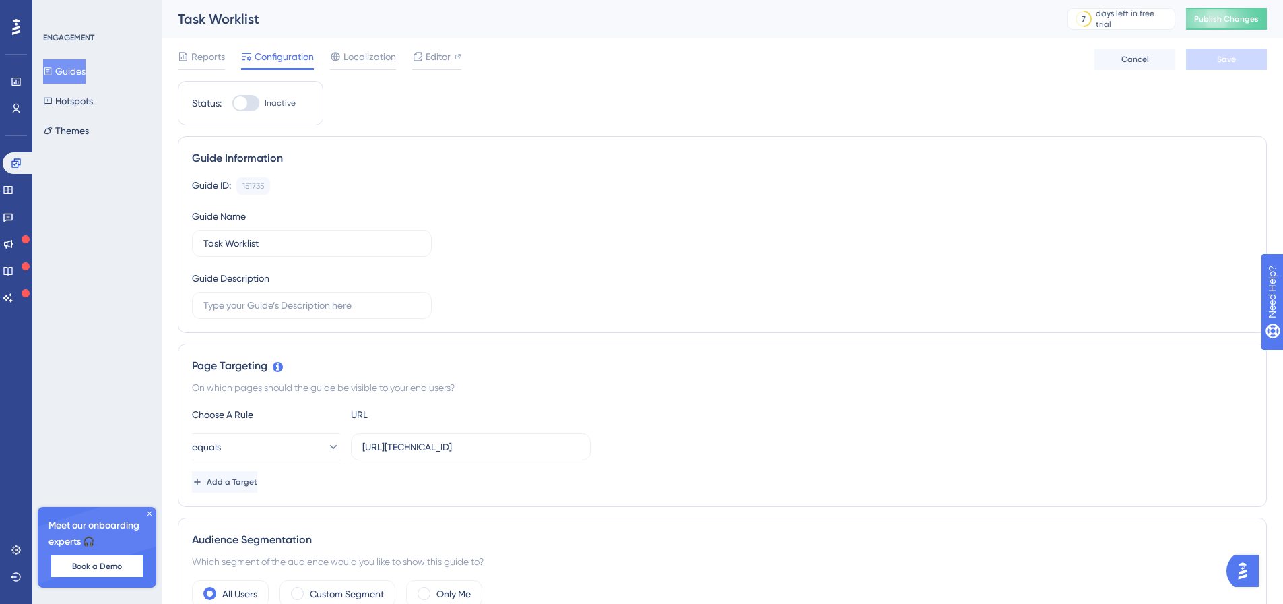
scroll to position [67, 0]
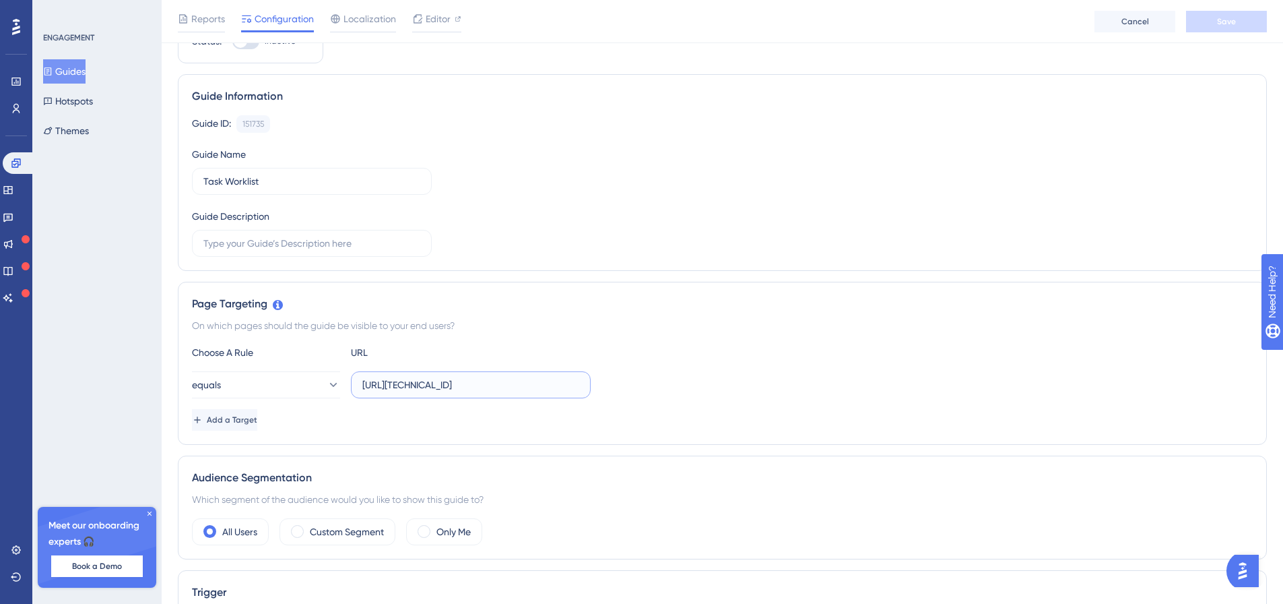
click at [447, 390] on input "[URL][TECHNICAL_ID]" at bounding box center [470, 384] width 217 height 15
click at [511, 388] on input "[URL][TECHNICAL_ID]" at bounding box center [470, 384] width 217 height 15
paste input "webforms/worklists/taskworklist/taskw"
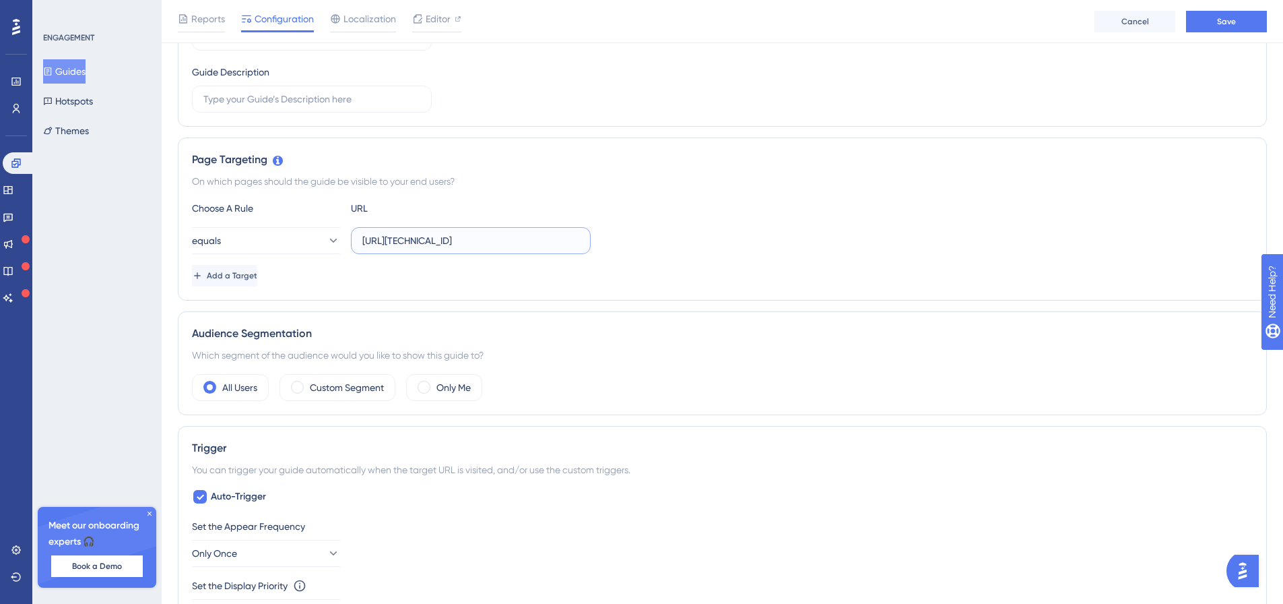
scroll to position [135, 0]
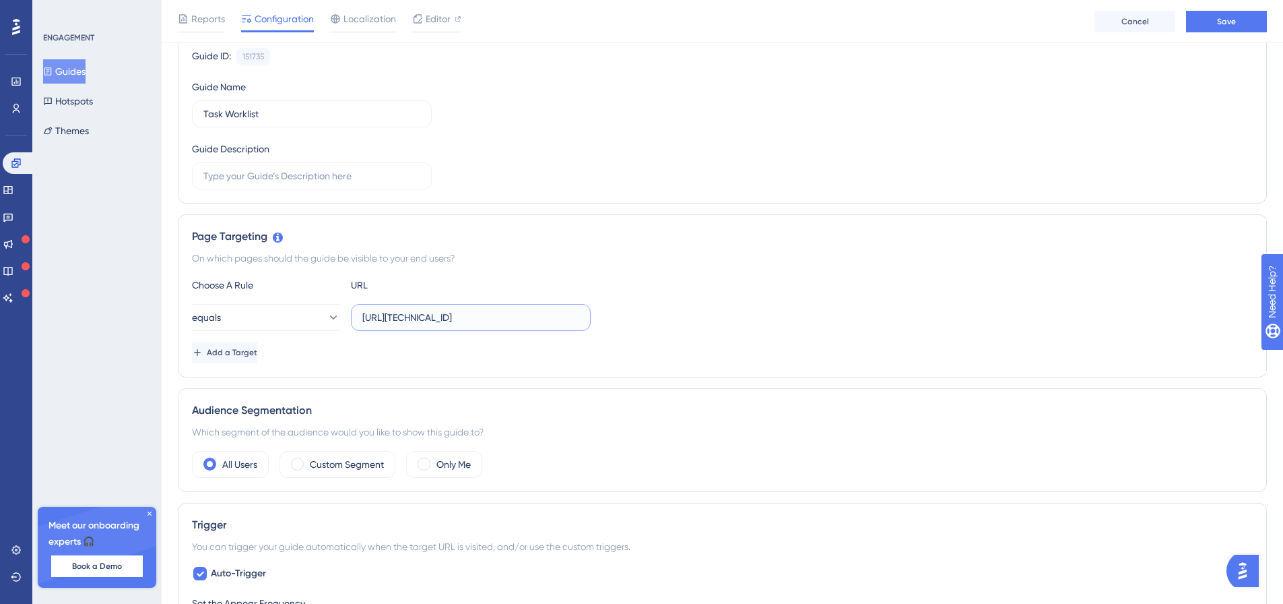
type input "[URL][TECHNICAL_ID]"
click at [396, 326] on label "[URL][TECHNICAL_ID]" at bounding box center [471, 317] width 240 height 27
click at [396, 325] on input "[URL][TECHNICAL_ID]" at bounding box center [470, 317] width 217 height 15
click at [406, 314] on input "[URL][TECHNICAL_ID]" at bounding box center [470, 317] width 217 height 15
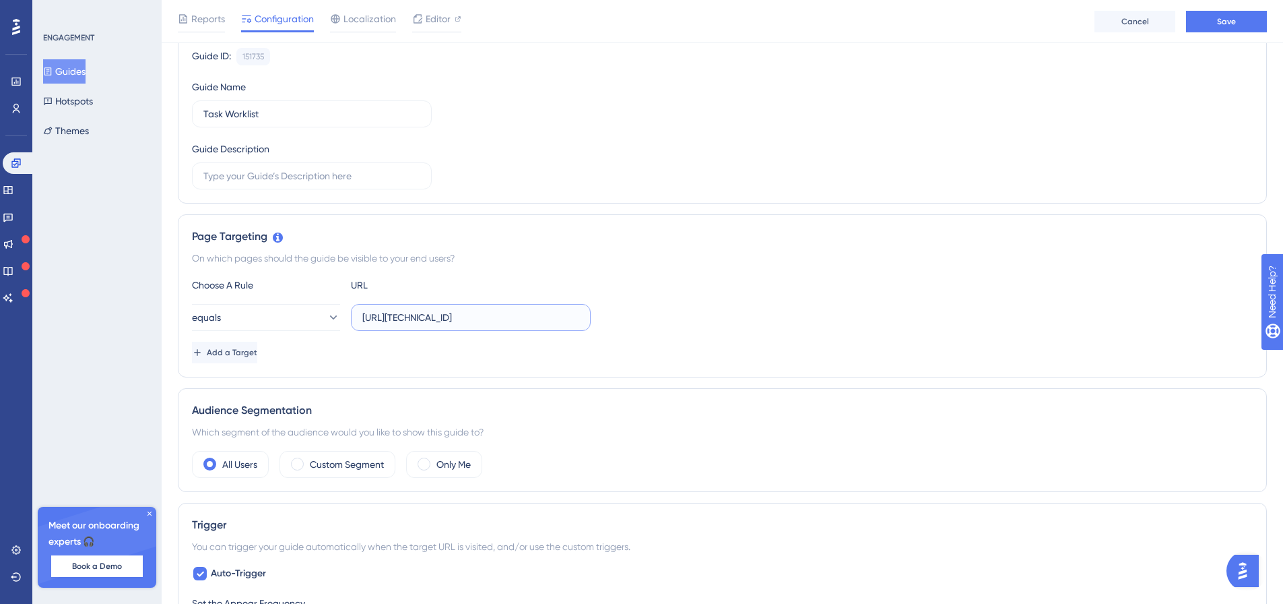
scroll to position [0, 0]
click at [442, 22] on span "Editor" at bounding box center [438, 19] width 25 height 16
click at [1223, 18] on span "Save" at bounding box center [1226, 21] width 19 height 11
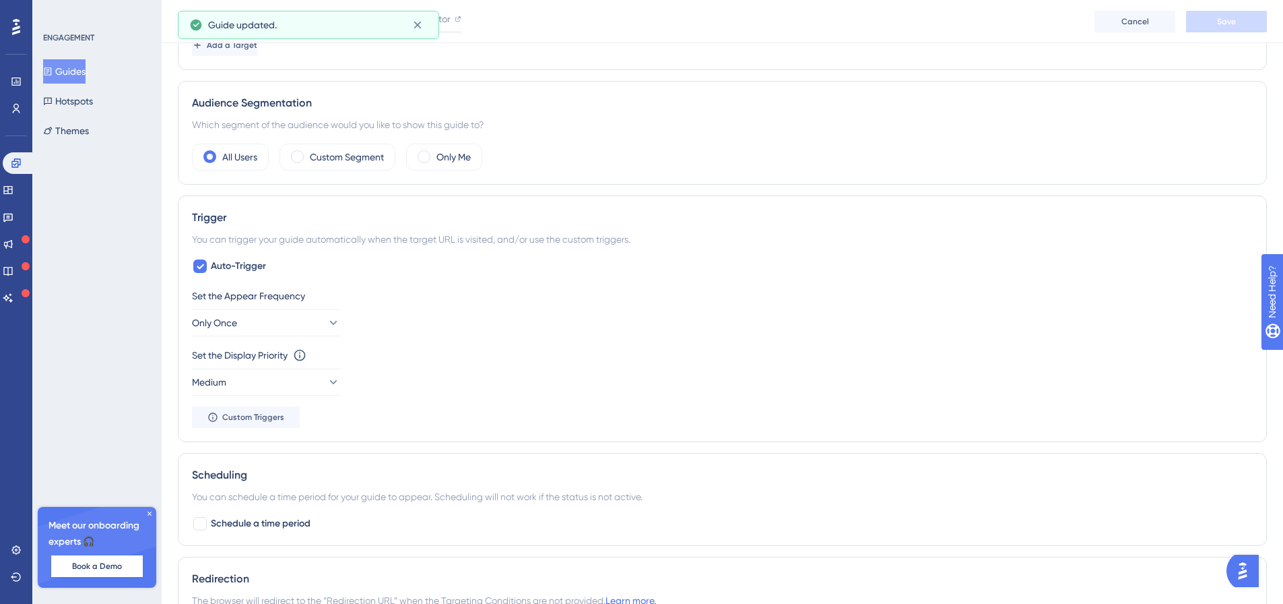
scroll to position [472, 0]
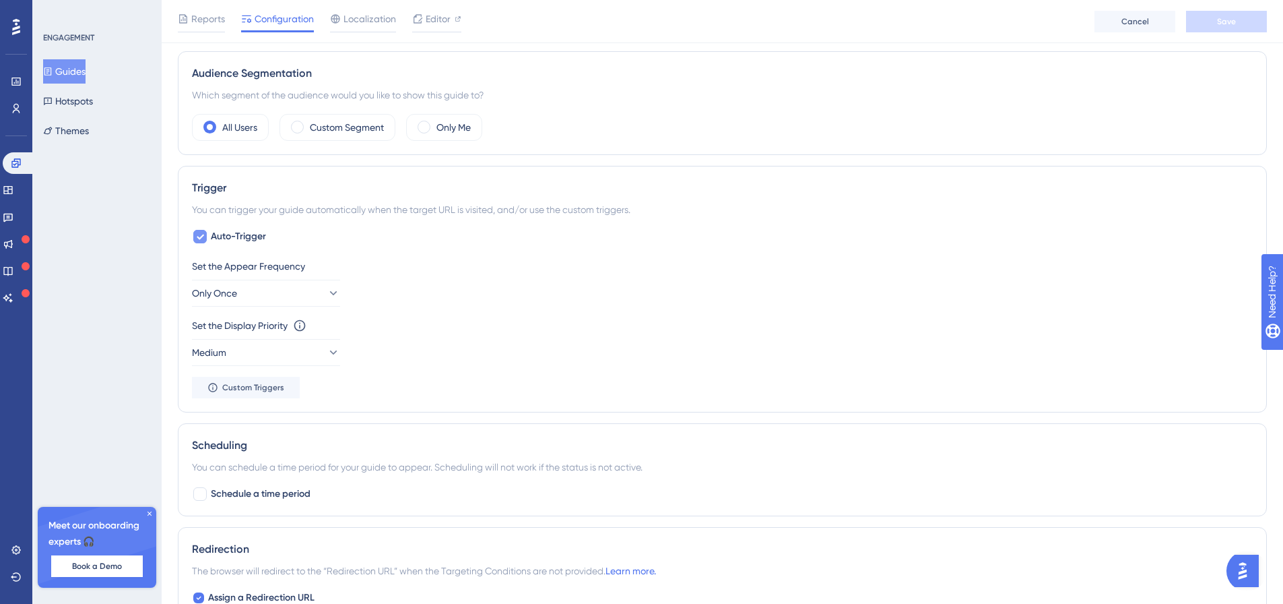
click at [198, 234] on icon at bounding box center [200, 236] width 8 height 11
checkbox input "false"
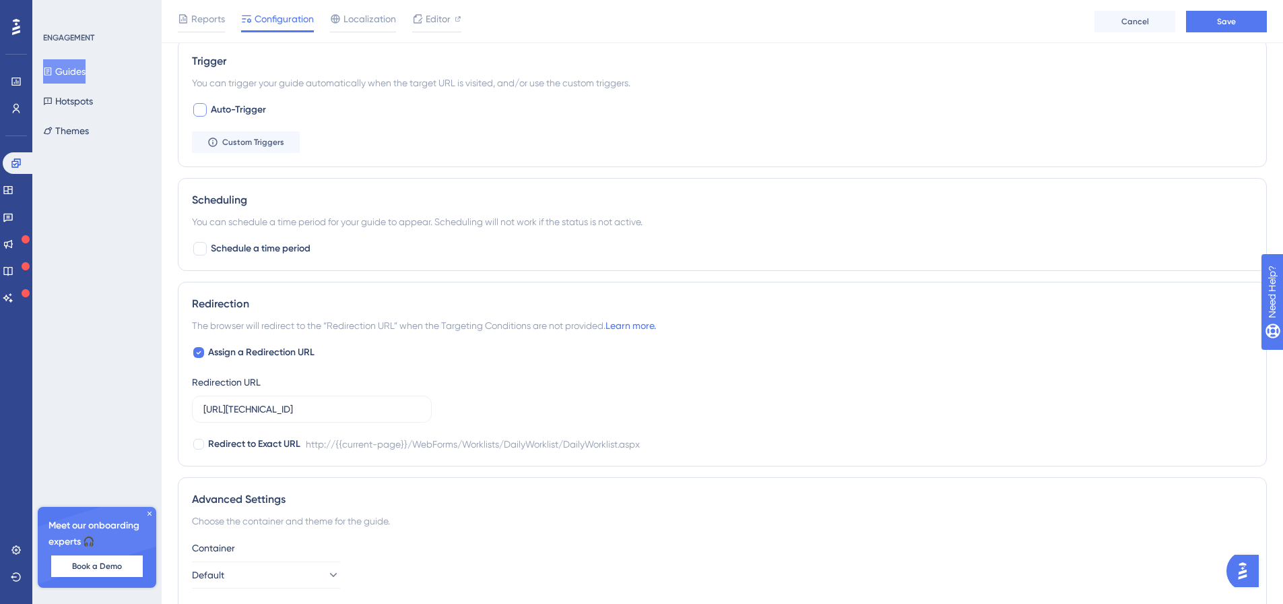
scroll to position [674, 0]
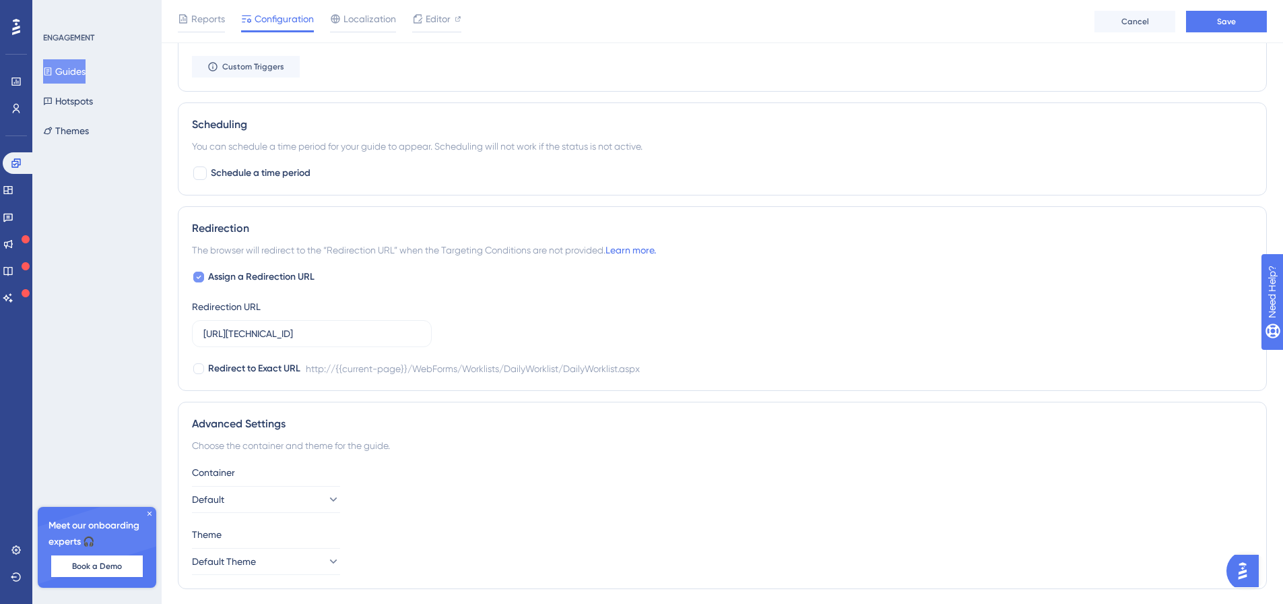
click at [201, 273] on icon at bounding box center [198, 276] width 5 height 11
checkbox input "false"
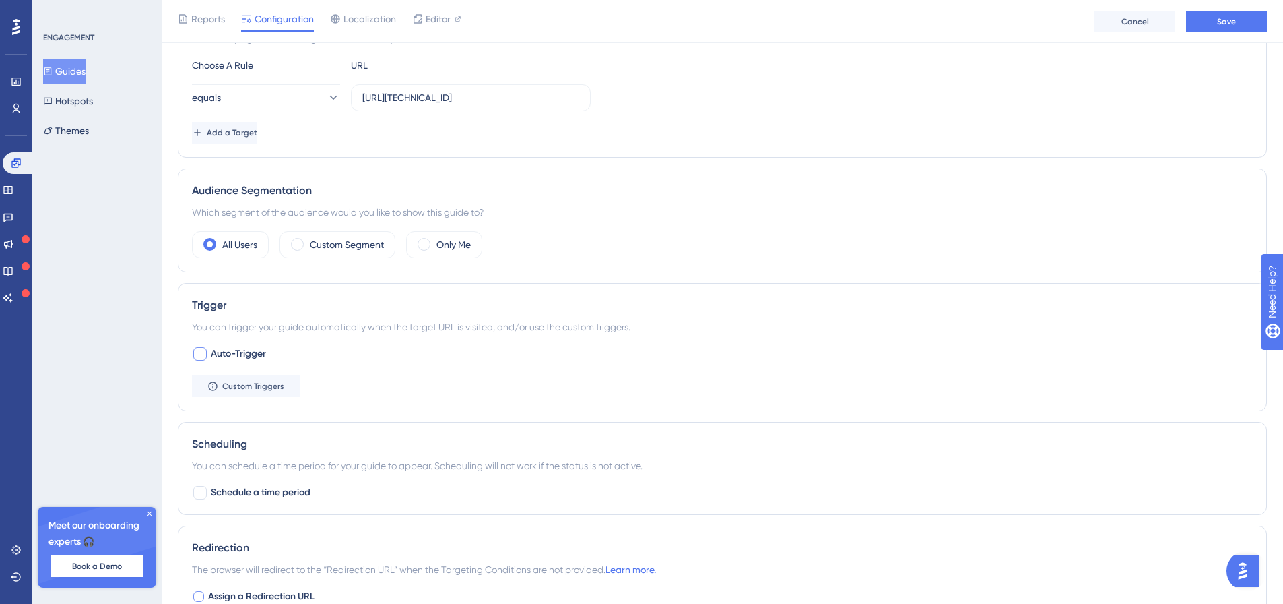
scroll to position [284, 0]
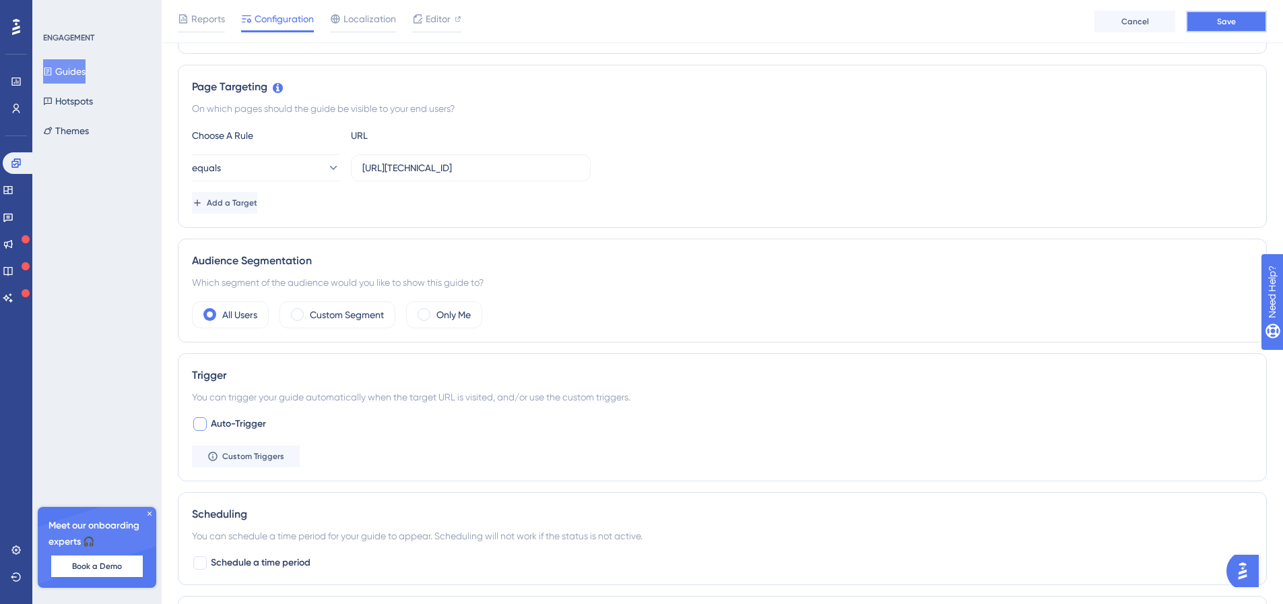
click at [1240, 32] on button "Save" at bounding box center [1226, 22] width 81 height 22
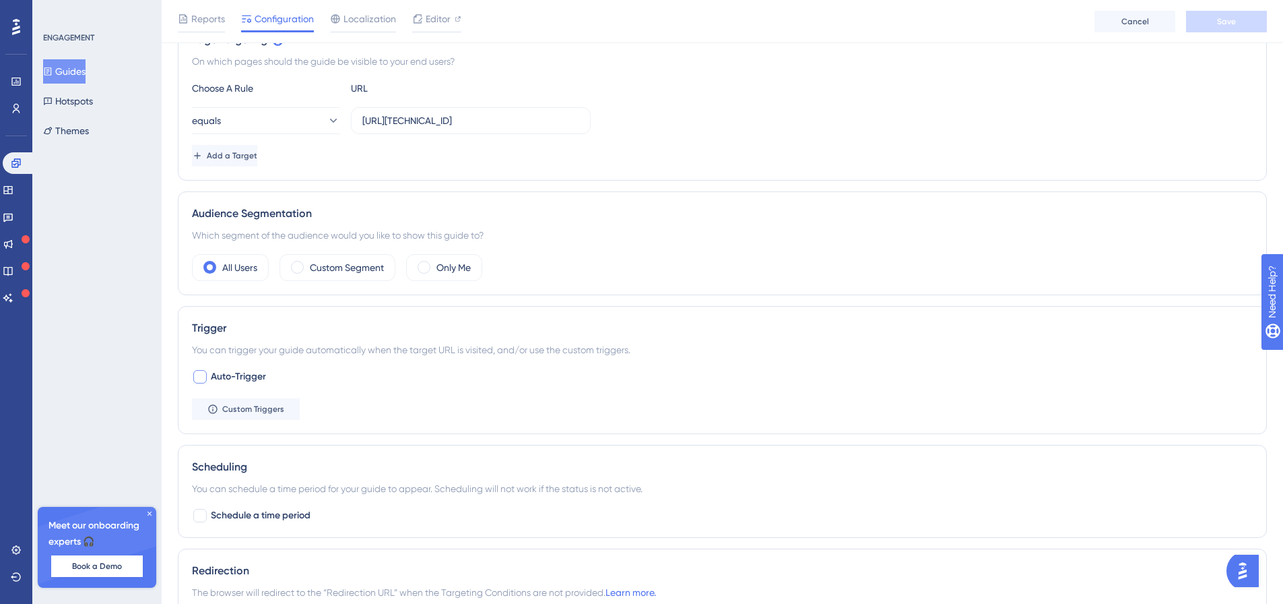
scroll to position [217, 0]
